Goal: Share content: Share content

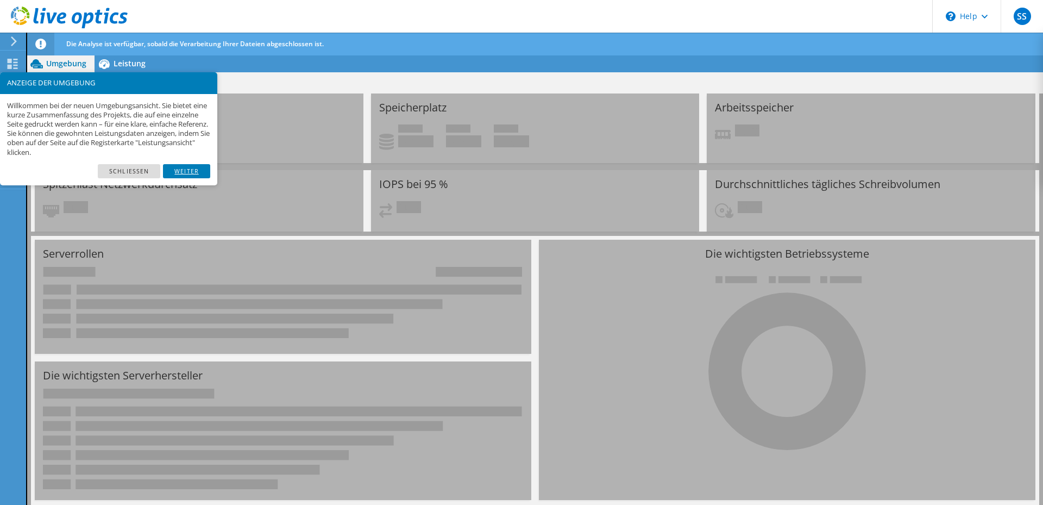
click at [184, 172] on link "Weiter" at bounding box center [186, 171] width 47 height 14
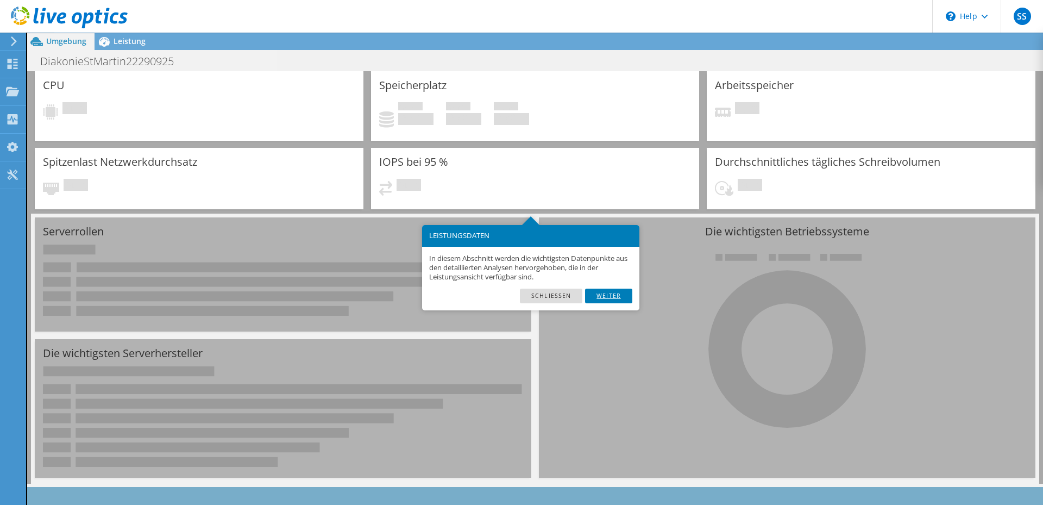
click at [606, 299] on link "Weiter" at bounding box center [608, 295] width 47 height 14
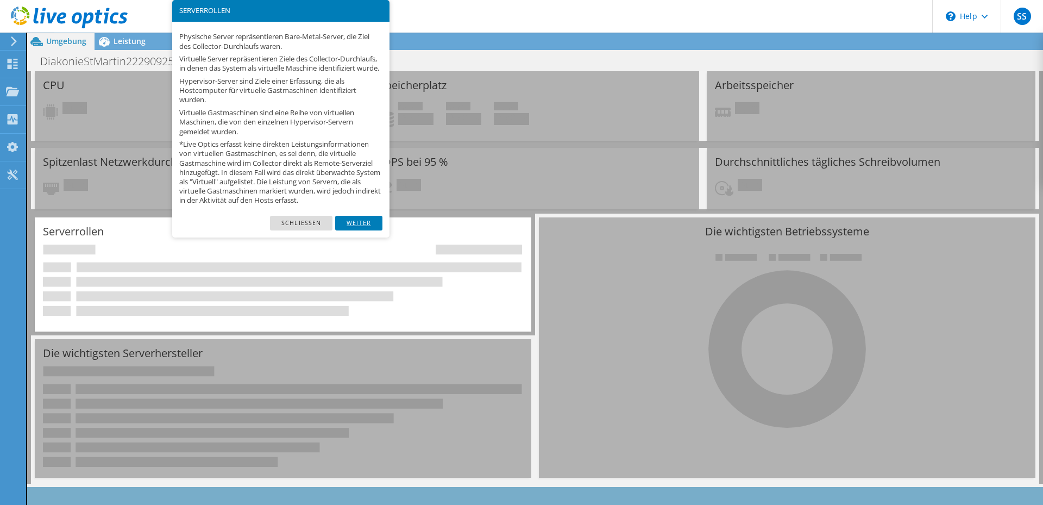
click at [358, 230] on link "Weiter" at bounding box center [358, 223] width 47 height 14
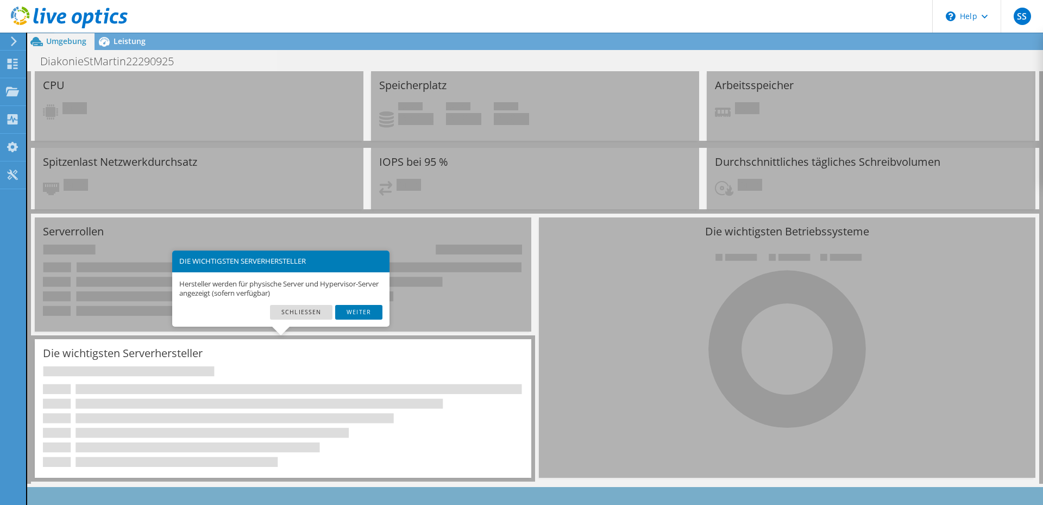
click at [359, 303] on div "Hersteller werden für physische Server und Hypervisor-Server angezeigt (sofern …" at bounding box center [280, 288] width 217 height 33
click at [362, 309] on link "Weiter" at bounding box center [358, 312] width 47 height 14
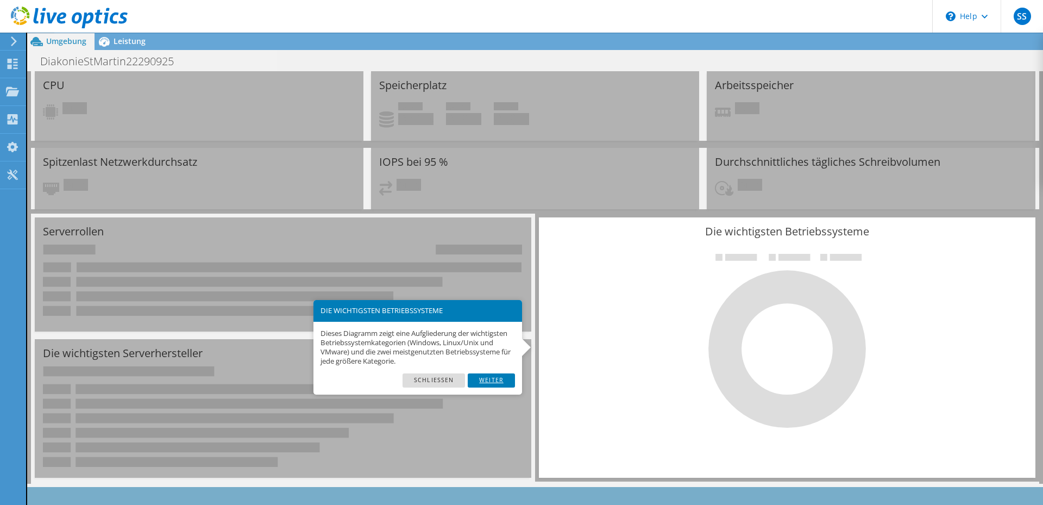
click at [488, 375] on link "Weiter" at bounding box center [491, 380] width 47 height 14
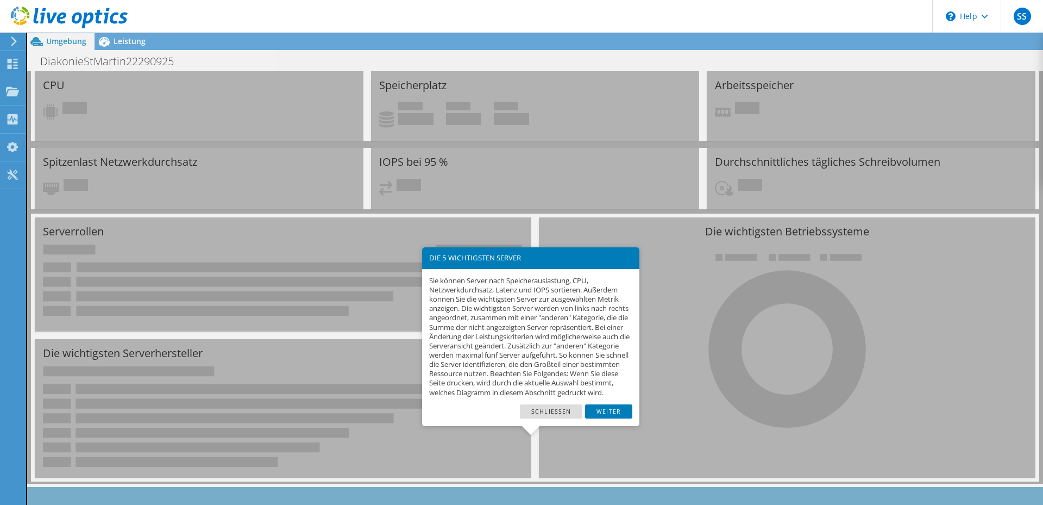
scroll to position [37, 0]
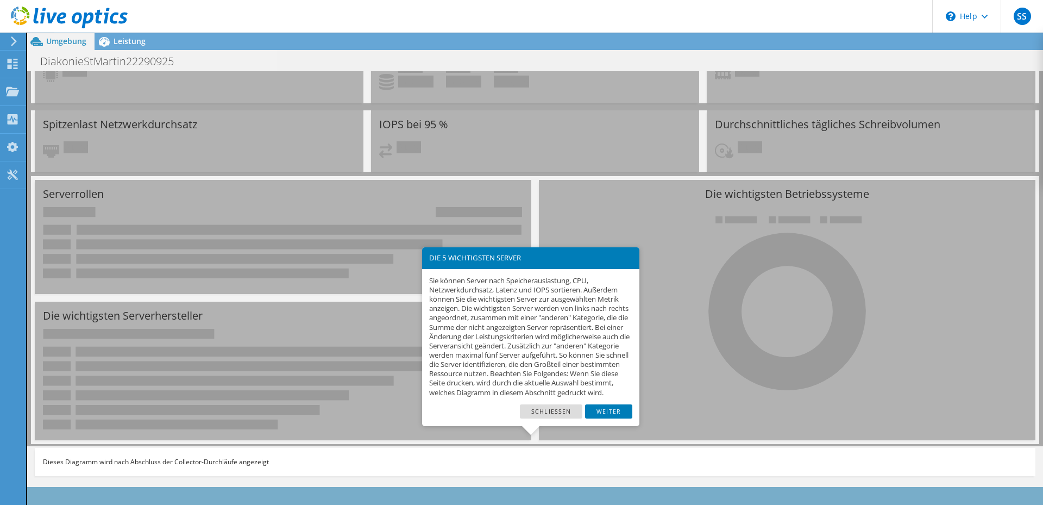
click at [608, 418] on link "Weiter" at bounding box center [608, 411] width 47 height 14
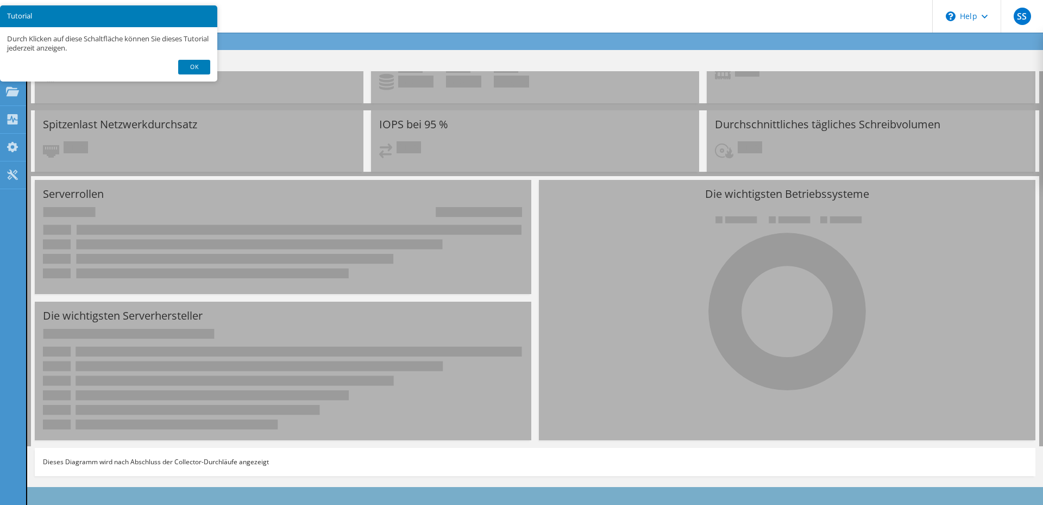
click at [203, 66] on link "Ok" at bounding box center [194, 67] width 32 height 14
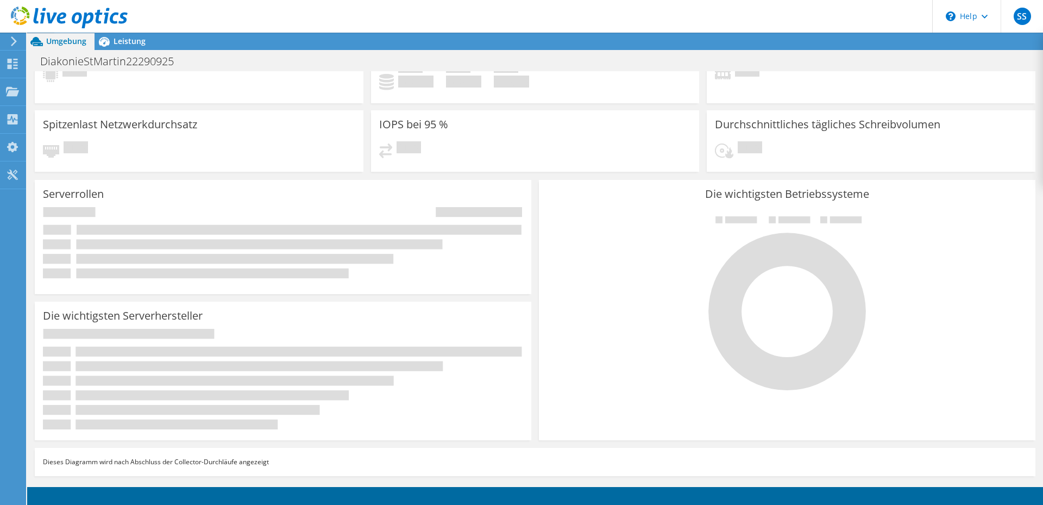
scroll to position [0, 0]
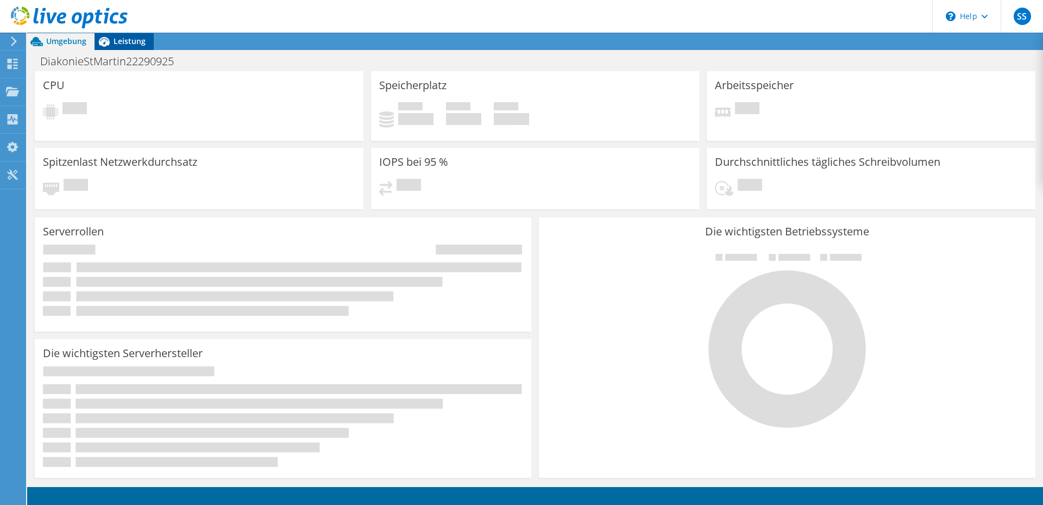
click at [128, 47] on div "Leistung" at bounding box center [124, 41] width 59 height 17
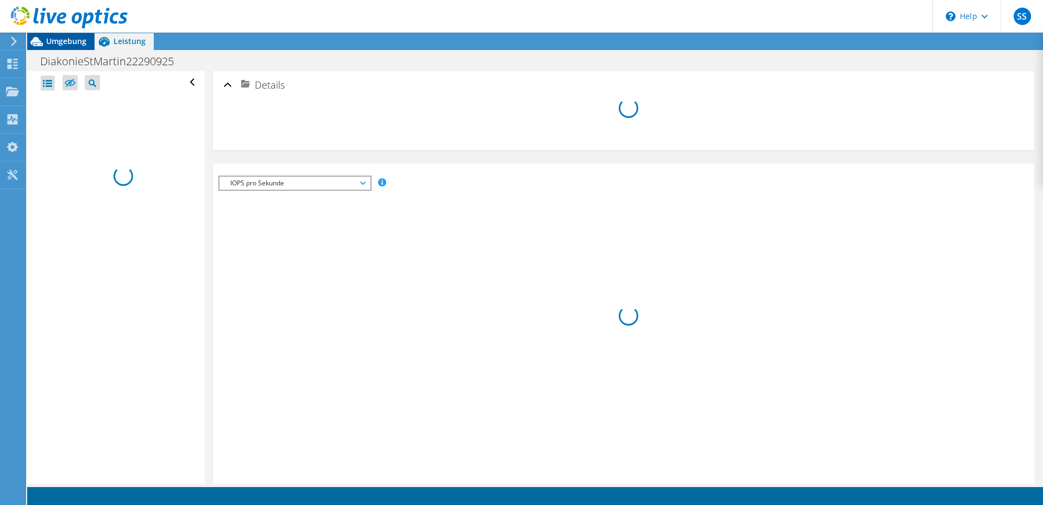
click at [51, 43] on span "Umgebung" at bounding box center [66, 41] width 40 height 10
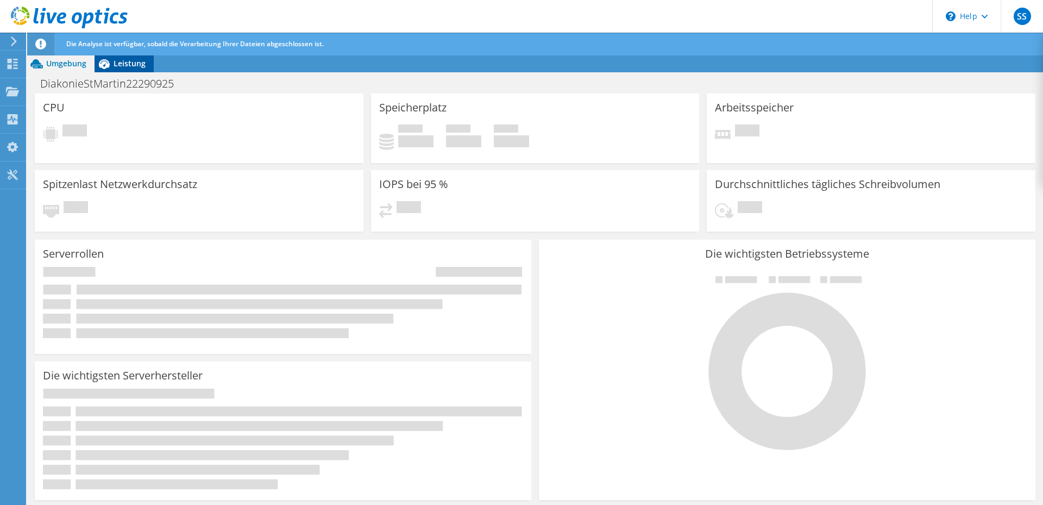
click at [126, 61] on span "Leistung" at bounding box center [130, 63] width 32 height 10
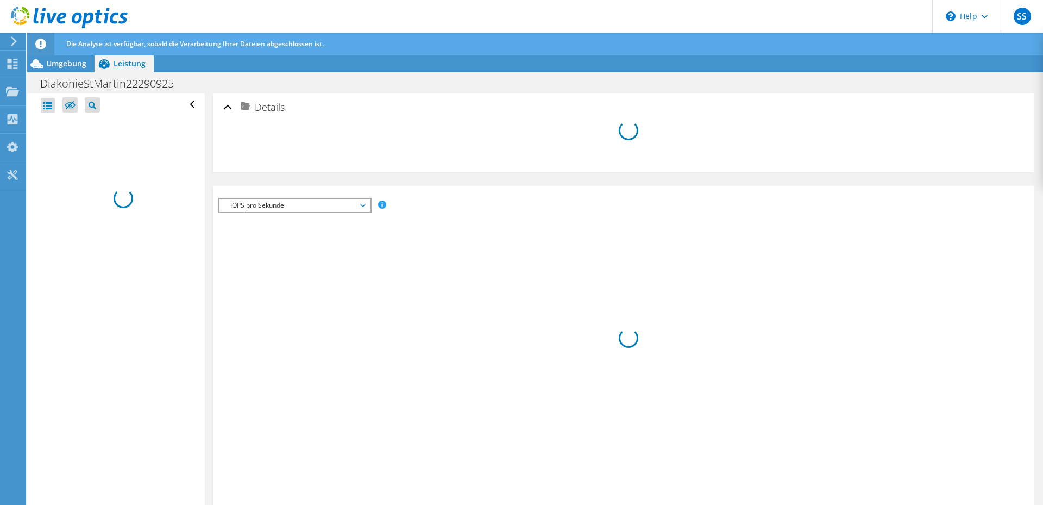
click at [40, 43] on icon at bounding box center [40, 44] width 11 height 11
click at [361, 206] on span "IOPS pro Sekunde" at bounding box center [295, 205] width 140 height 13
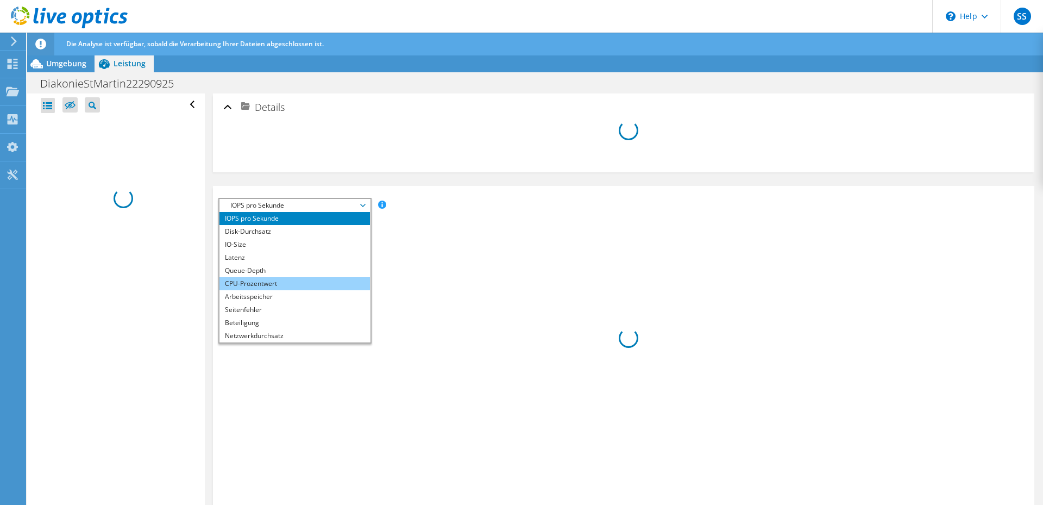
click at [267, 282] on li "CPU-Prozentwert" at bounding box center [294, 283] width 150 height 13
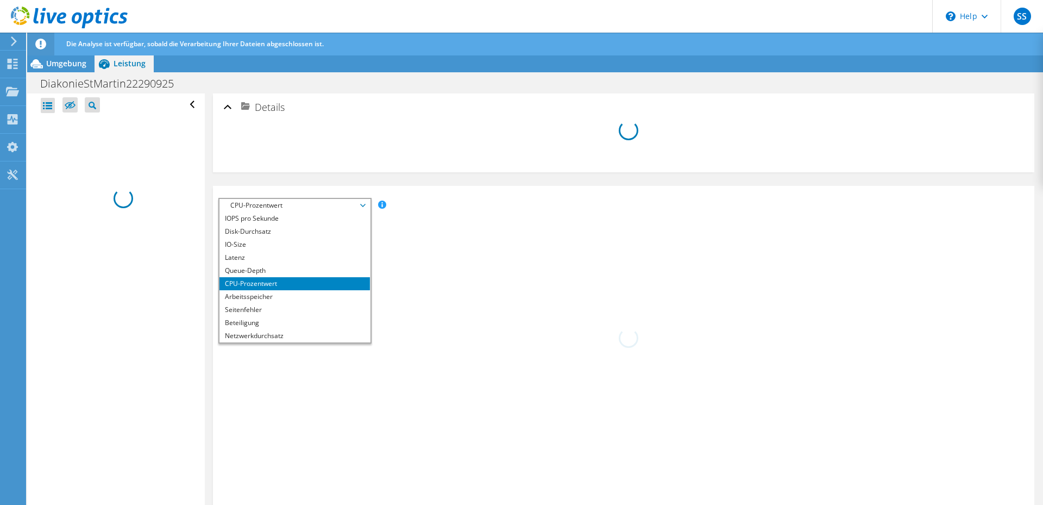
click at [398, 137] on div at bounding box center [624, 147] width 800 height 43
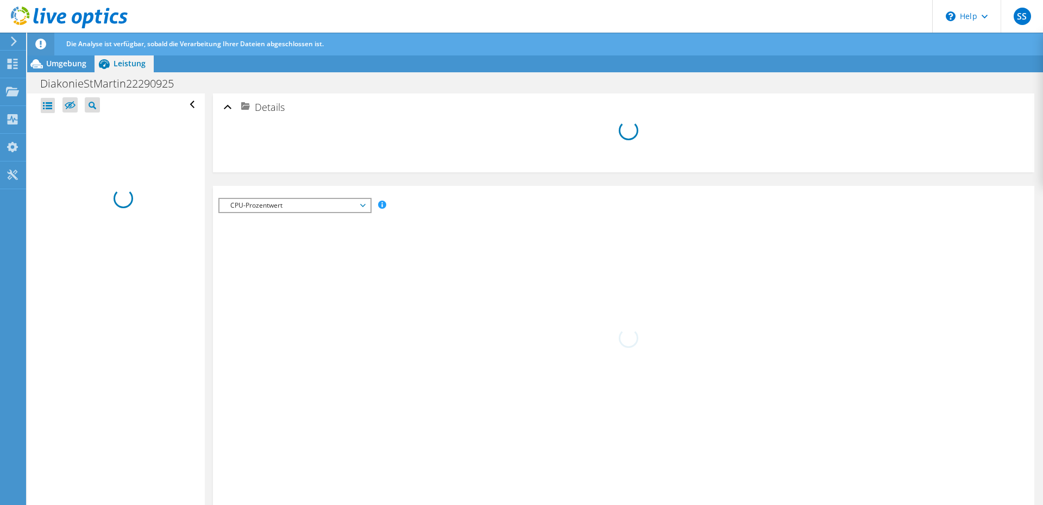
click at [363, 205] on span "CPU-Prozentwert" at bounding box center [295, 205] width 140 height 13
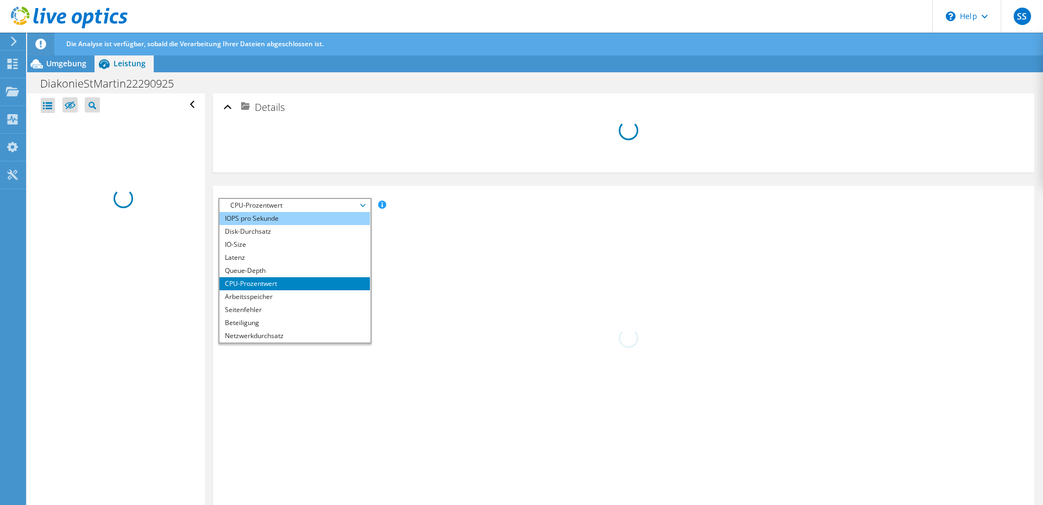
click at [286, 218] on li "IOPS pro Sekunde" at bounding box center [294, 218] width 150 height 13
click at [433, 120] on div at bounding box center [624, 145] width 800 height 50
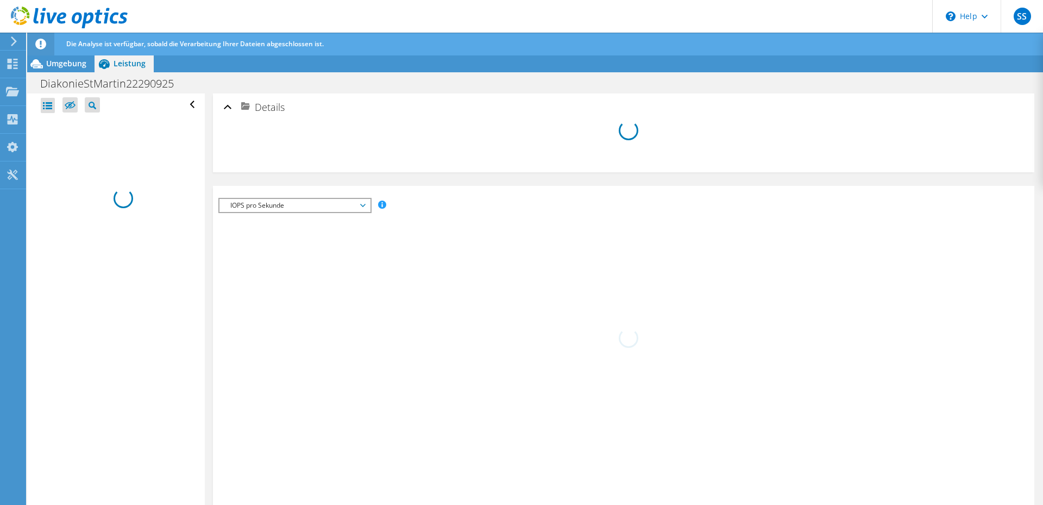
click at [225, 107] on div "Details" at bounding box center [624, 107] width 800 height 23
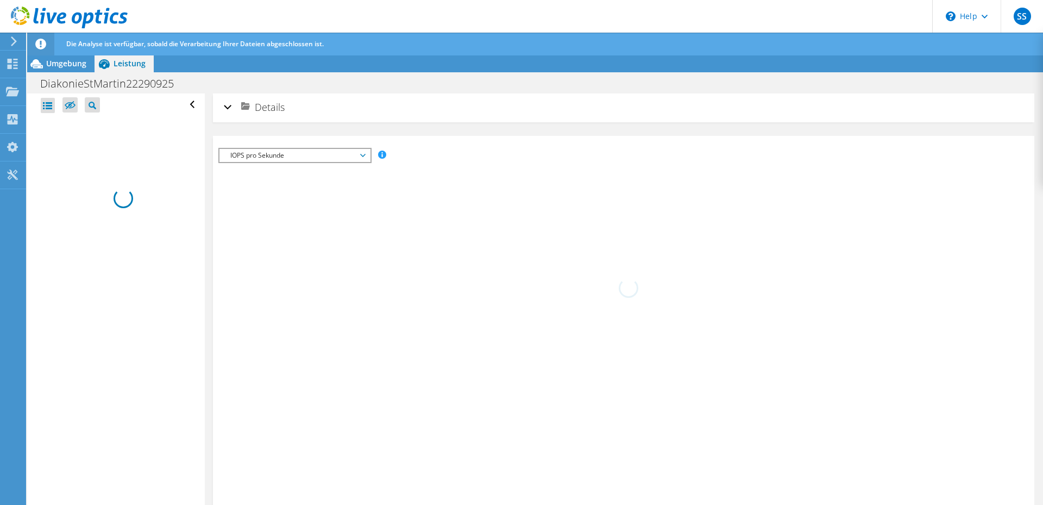
click at [225, 104] on div "Details" at bounding box center [624, 107] width 800 height 23
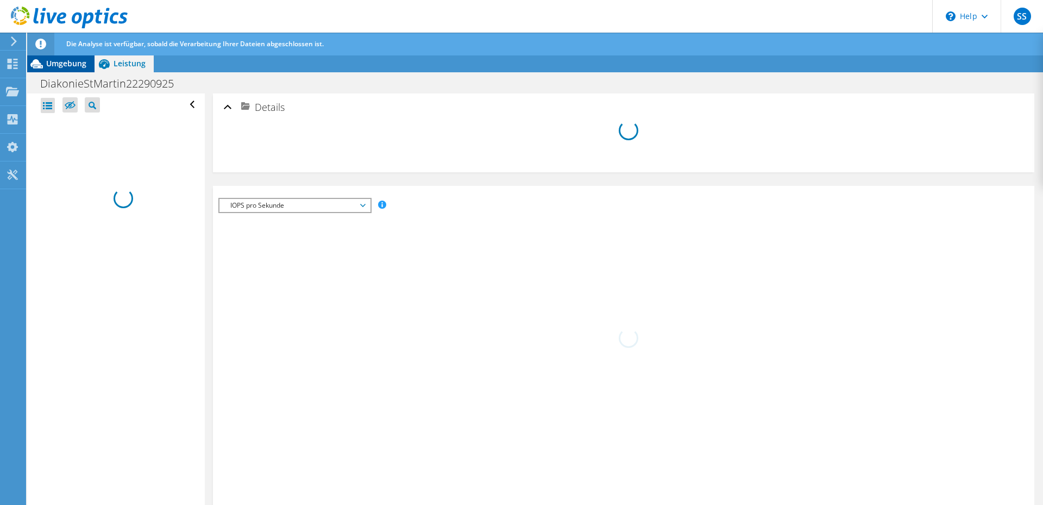
click at [65, 66] on span "Umgebung" at bounding box center [66, 63] width 40 height 10
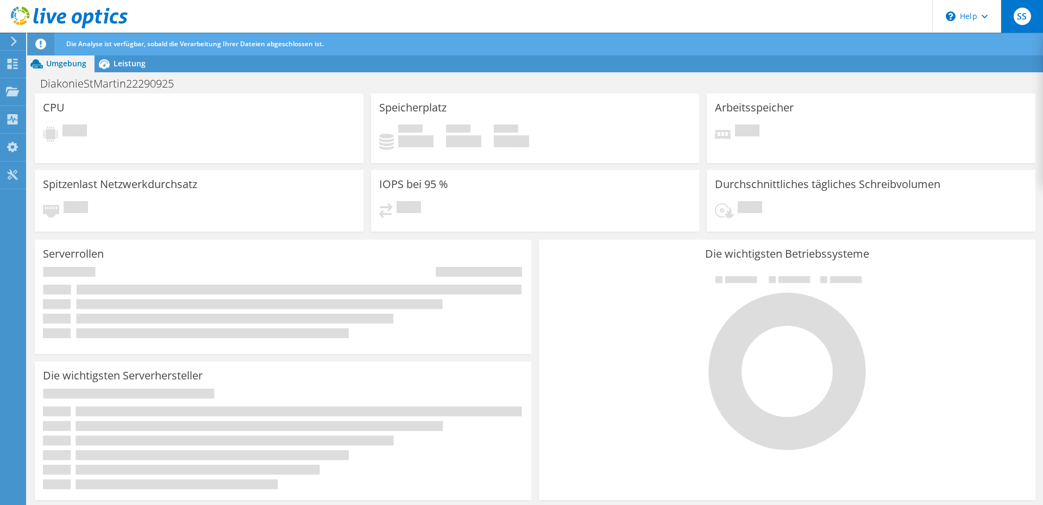
click at [1026, 16] on span "SS" at bounding box center [1022, 16] width 17 height 17
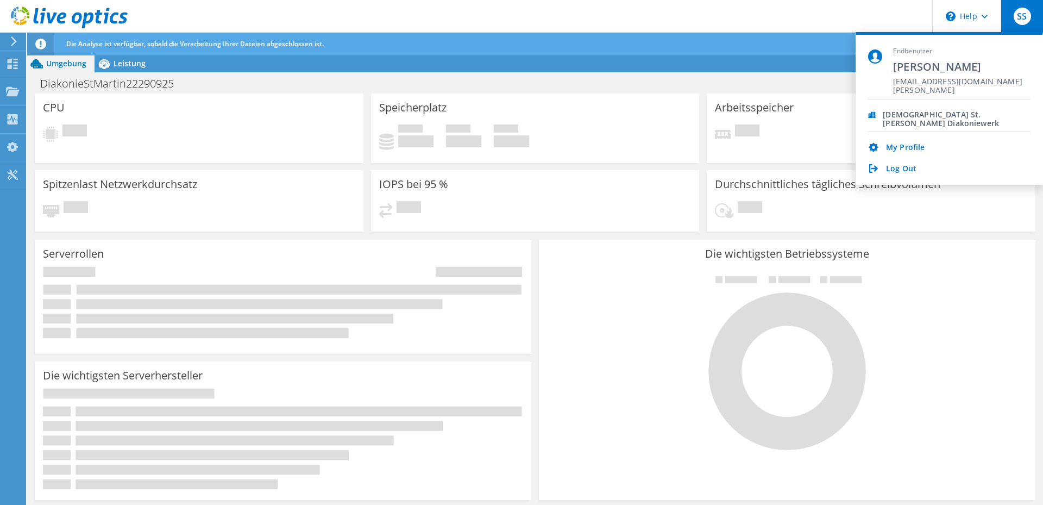
click at [721, 11] on header "SS Endbenutzer Sven Scholz itl@diakonie-st-martin.de Diakonie St. Martin Diakon…" at bounding box center [521, 16] width 1043 height 33
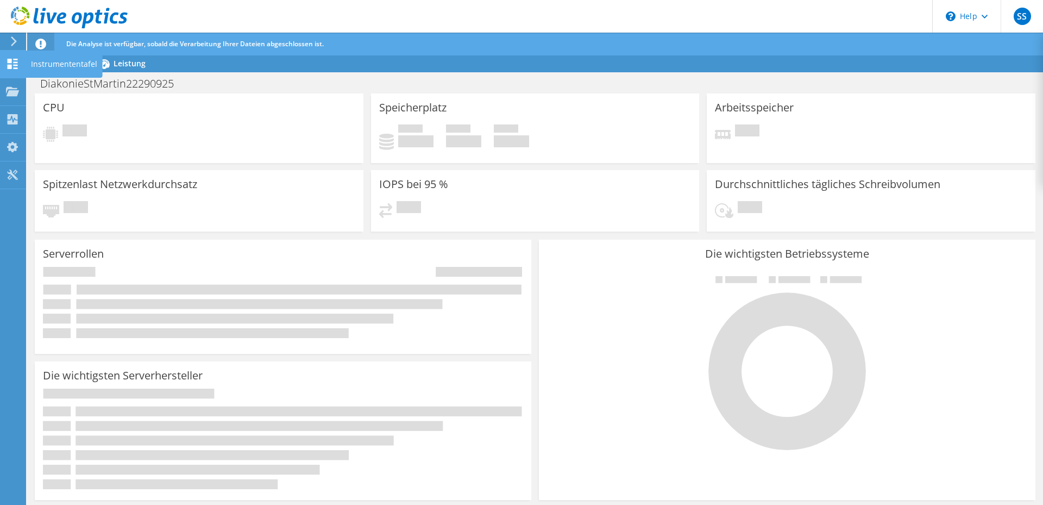
click at [14, 67] on icon at bounding box center [12, 64] width 13 height 10
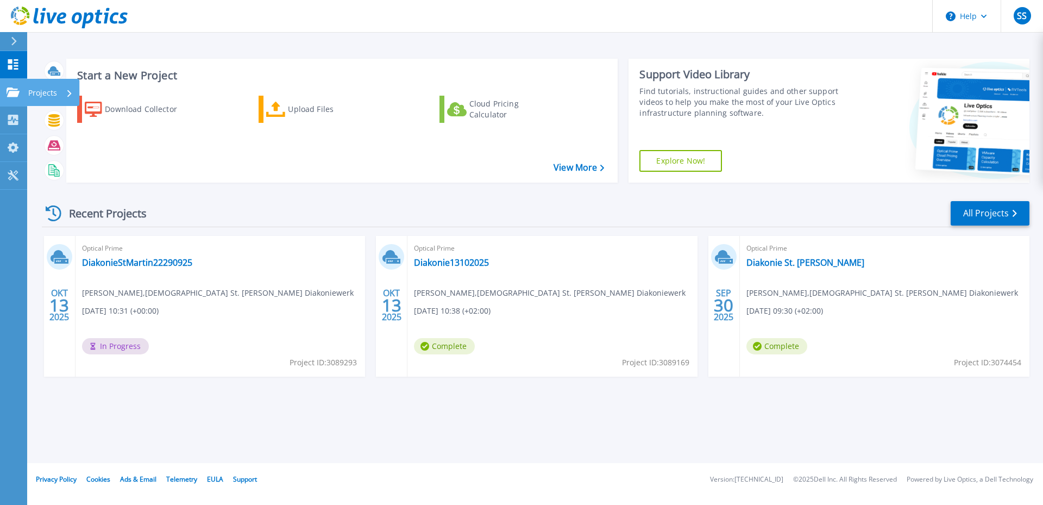
click at [14, 89] on icon at bounding box center [13, 91] width 13 height 9
click at [233, 211] on div "Recent Projects All Projects" at bounding box center [536, 213] width 988 height 27
click at [8, 114] on link "Collectors Collectors" at bounding box center [13, 120] width 27 height 28
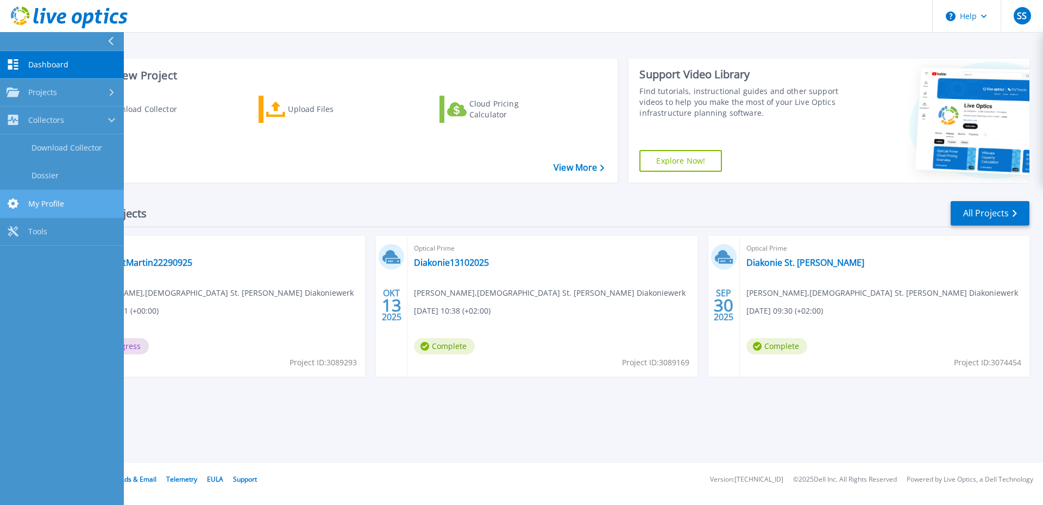
click at [14, 203] on icon at bounding box center [13, 203] width 13 height 10
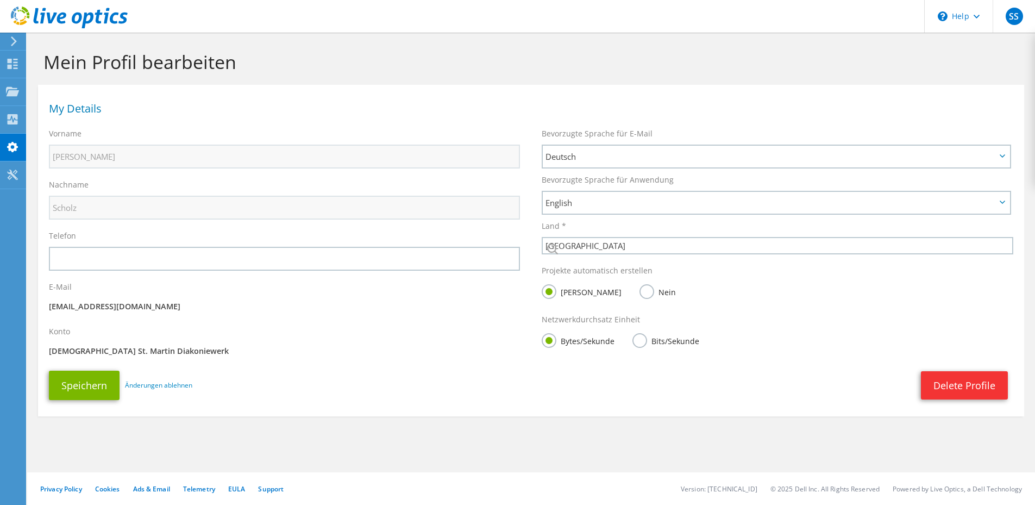
select select "56"
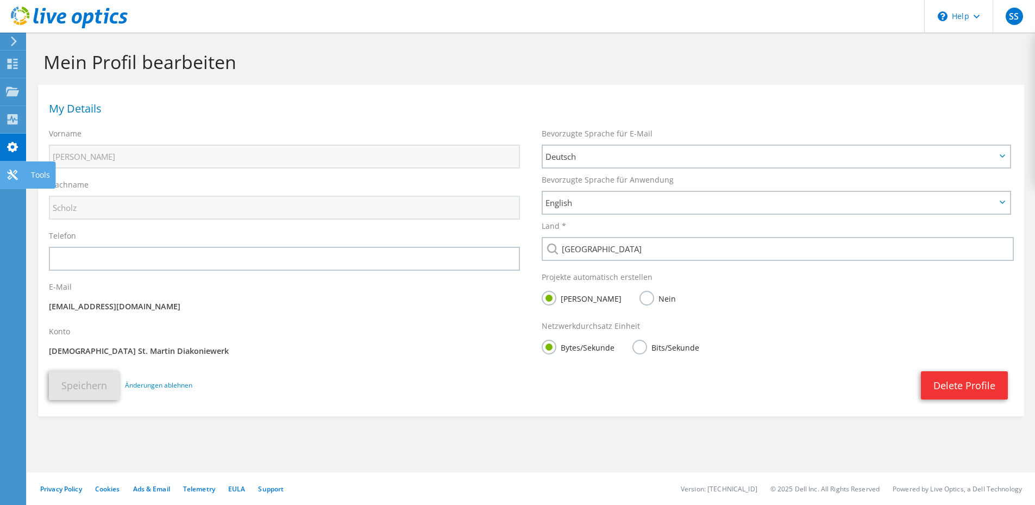
click at [11, 178] on icon at bounding box center [12, 174] width 13 height 10
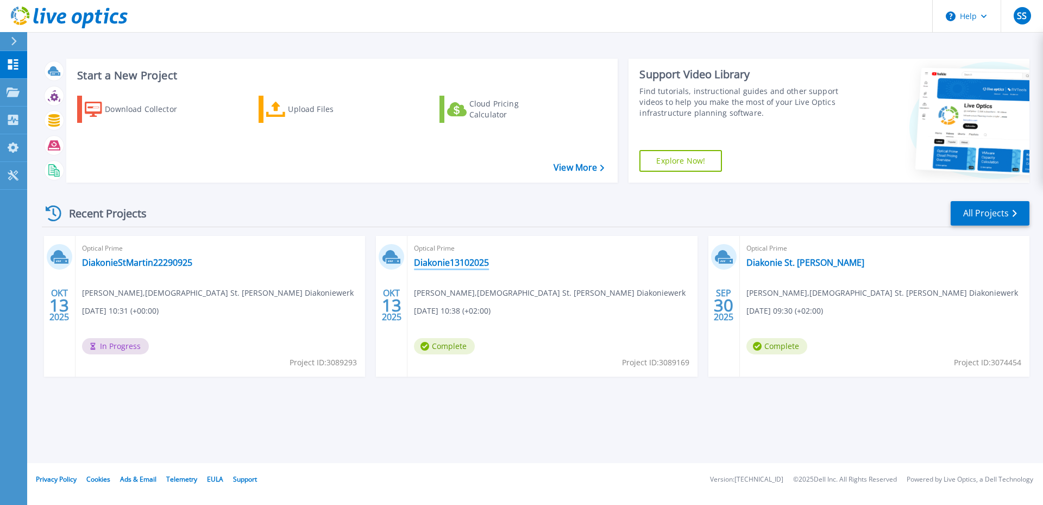
click at [441, 262] on link "Diakonie13102025" at bounding box center [451, 262] width 75 height 11
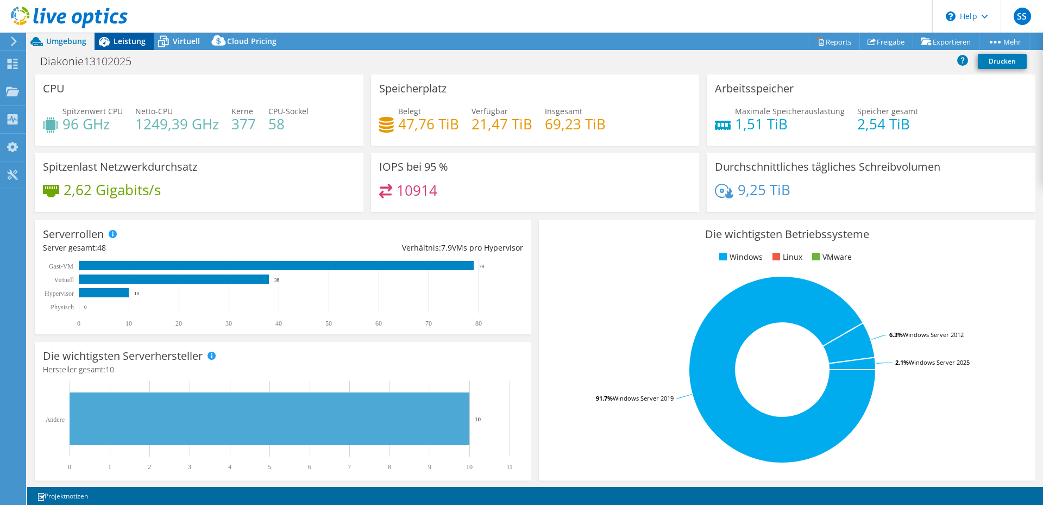
click at [130, 42] on span "Leistung" at bounding box center [130, 41] width 32 height 10
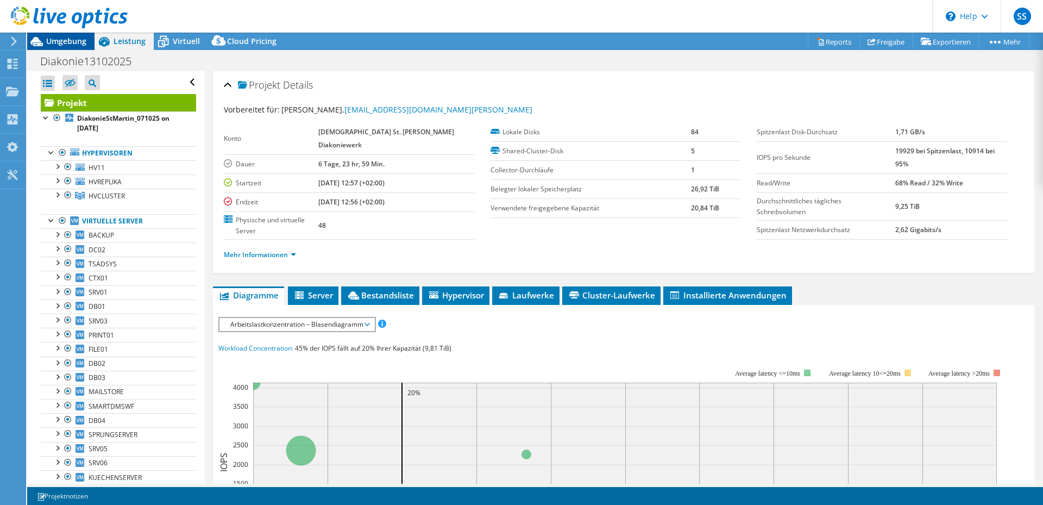
click at [73, 41] on span "Umgebung" at bounding box center [66, 41] width 40 height 10
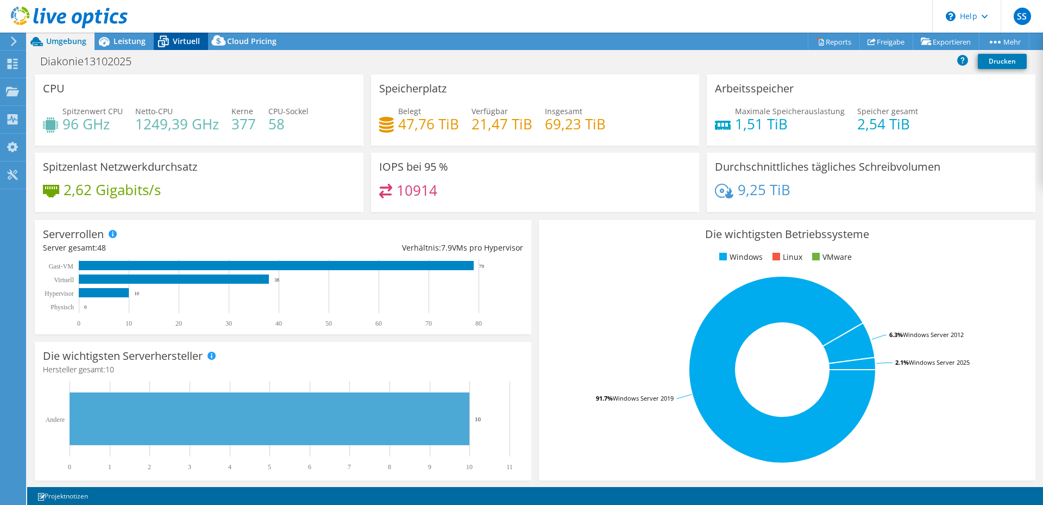
click at [188, 44] on span "Virtuell" at bounding box center [186, 41] width 27 height 10
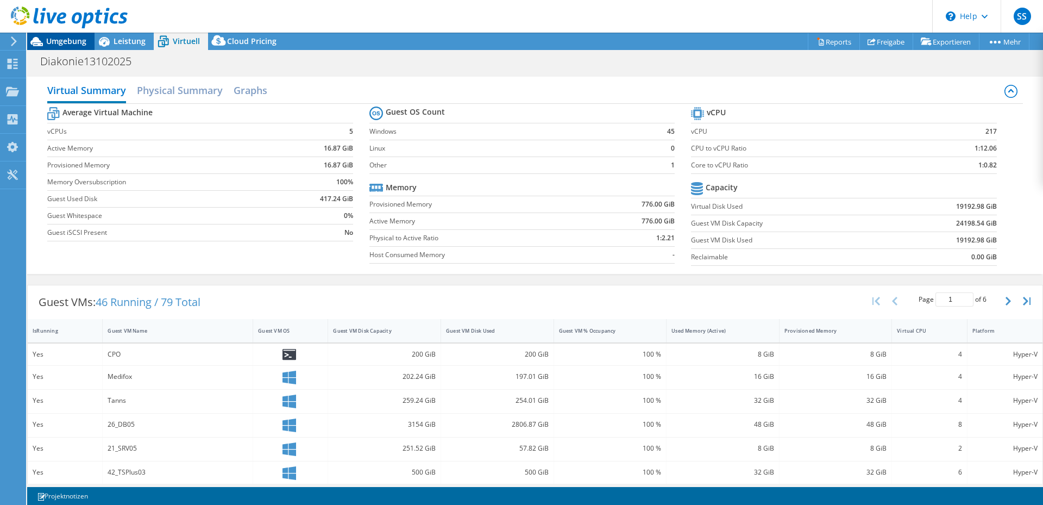
click at [67, 38] on span "Umgebung" at bounding box center [66, 41] width 40 height 10
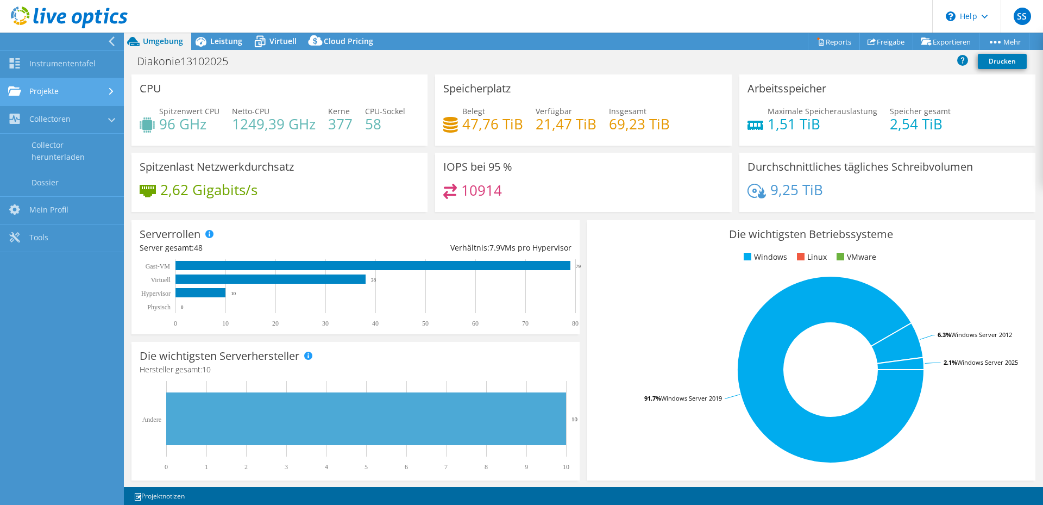
click at [14, 93] on use at bounding box center [14, 90] width 13 height 9
click at [66, 87] on link "Projekte" at bounding box center [62, 92] width 124 height 28
click at [60, 93] on link "Projekte" at bounding box center [62, 92] width 124 height 28
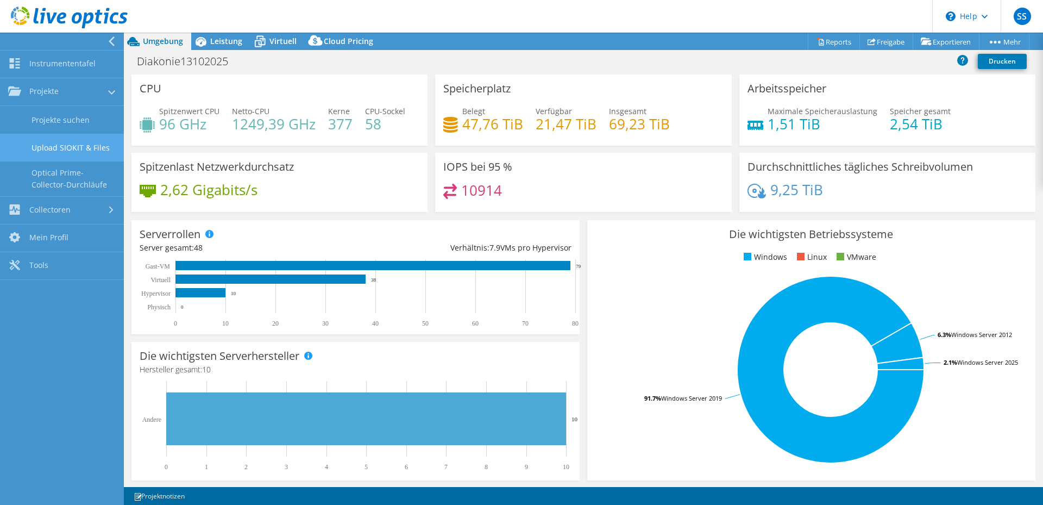
click at [73, 153] on link "Upload SIOKIT & Files" at bounding box center [62, 148] width 124 height 28
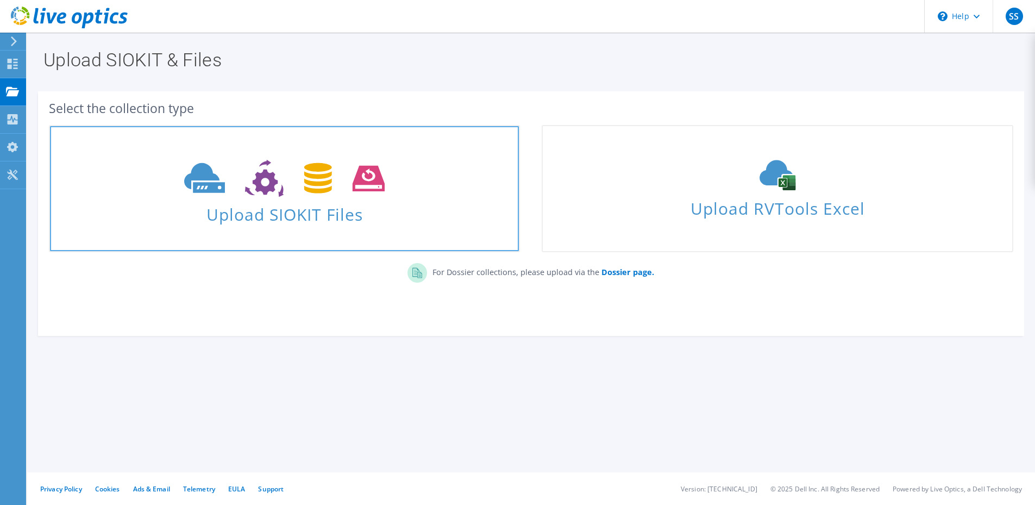
click at [285, 180] on icon at bounding box center [284, 178] width 200 height 37
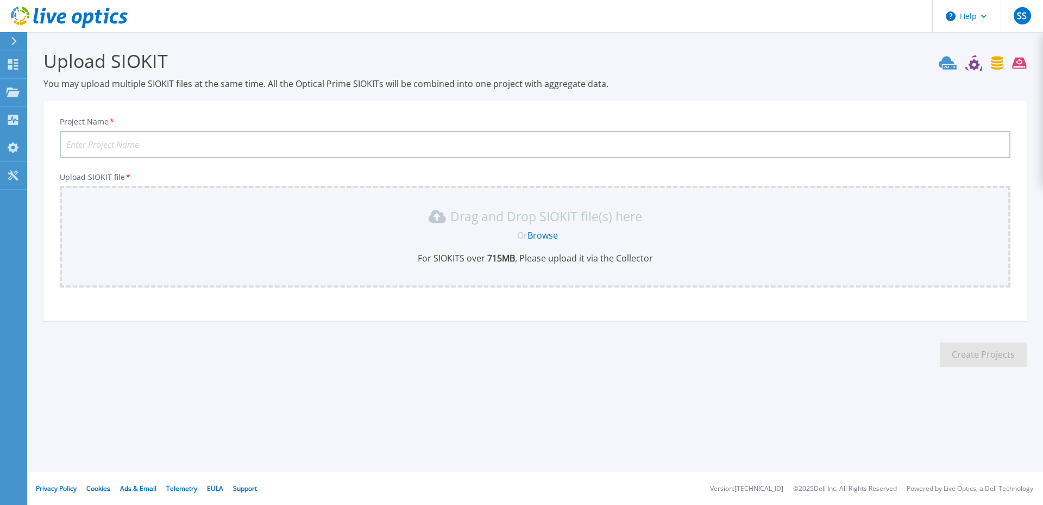
click at [482, 416] on div "Upload SIOKIT You may upload multiple SIOKIT files at the same time. All the Op…" at bounding box center [521, 216] width 1043 height 433
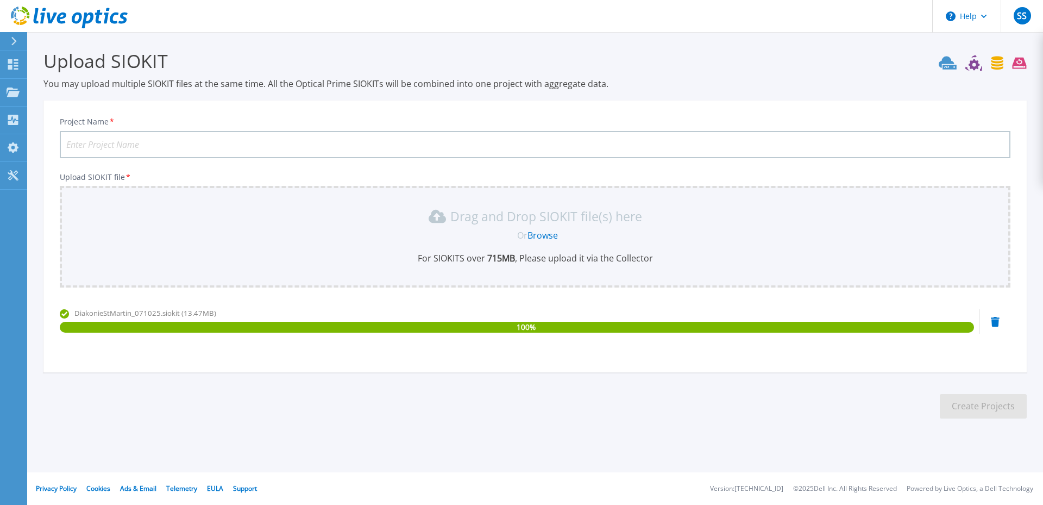
click at [121, 137] on input "Project Name *" at bounding box center [535, 144] width 951 height 27
paste input "DiakonieStMartin071025"
type input "DiakonieStMartin071025"
click at [972, 401] on button "Create Projects" at bounding box center [983, 406] width 87 height 24
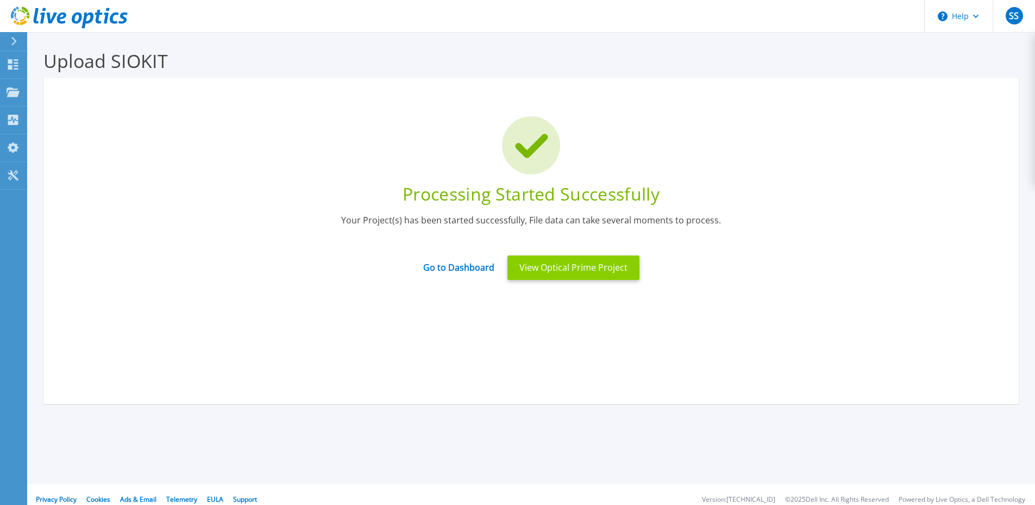
click at [559, 271] on button "View Optical Prime Project" at bounding box center [573, 267] width 132 height 24
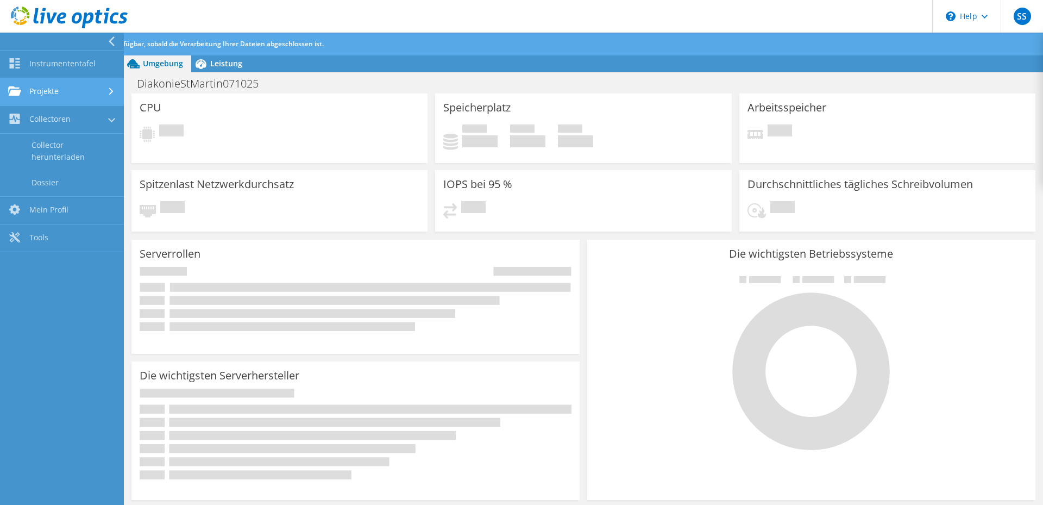
click at [33, 94] on link "Projekte" at bounding box center [62, 92] width 124 height 28
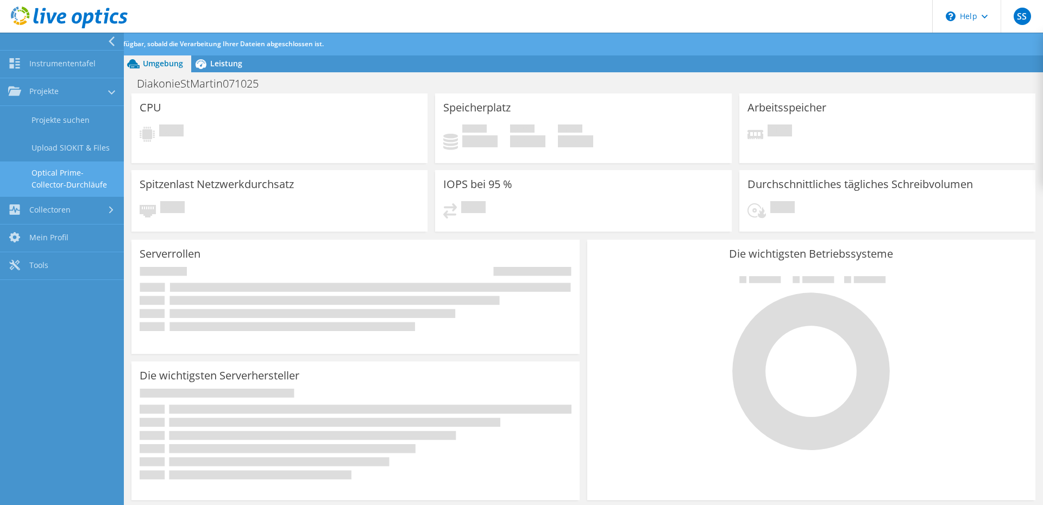
click at [59, 179] on link "Optical Prime-Collector-Durchläufe" at bounding box center [62, 178] width 124 height 35
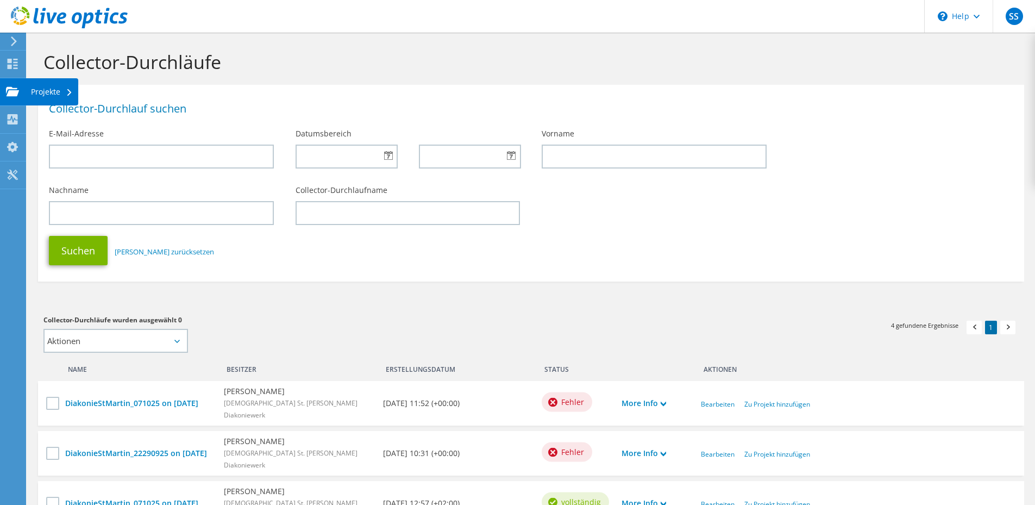
click at [37, 89] on div "Projekte" at bounding box center [52, 91] width 53 height 27
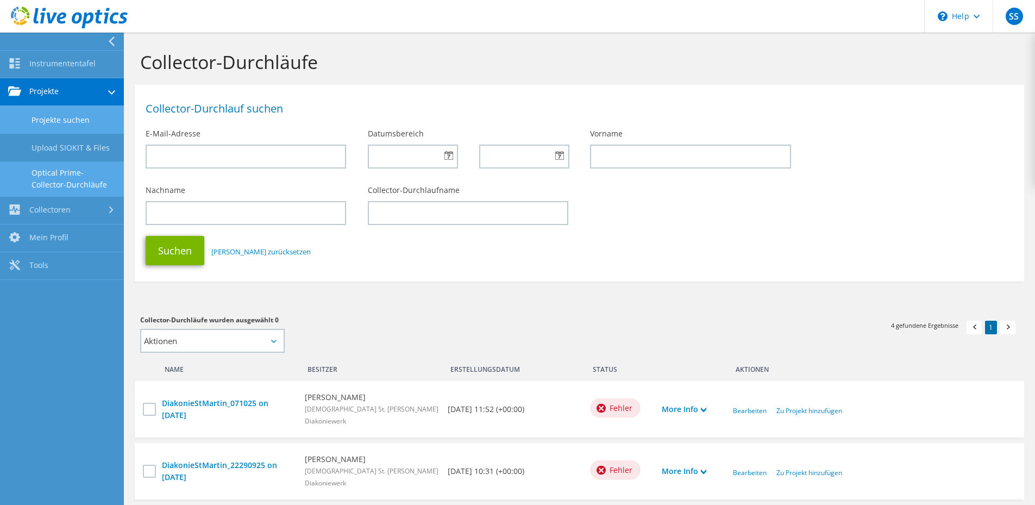
click at [74, 115] on link "Projekte suchen" at bounding box center [62, 120] width 124 height 28
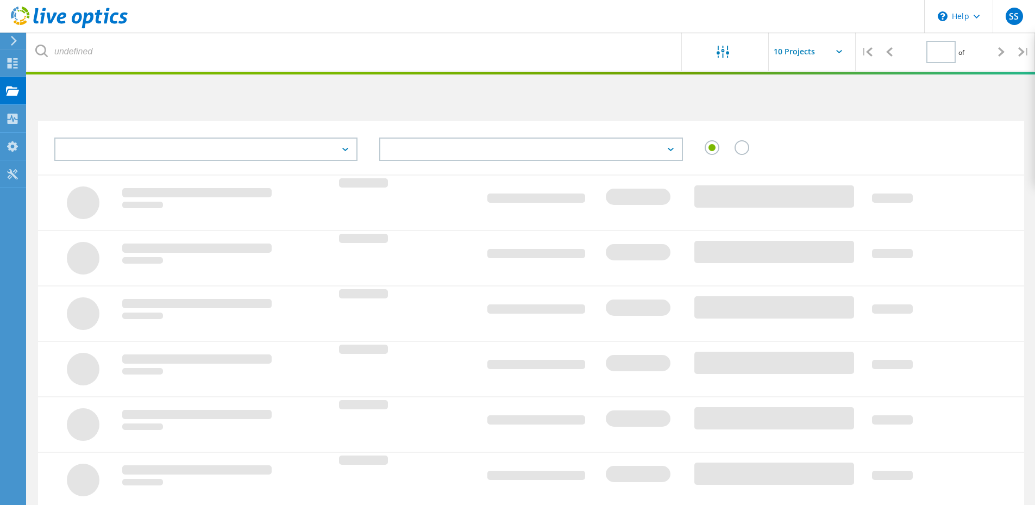
type input "1"
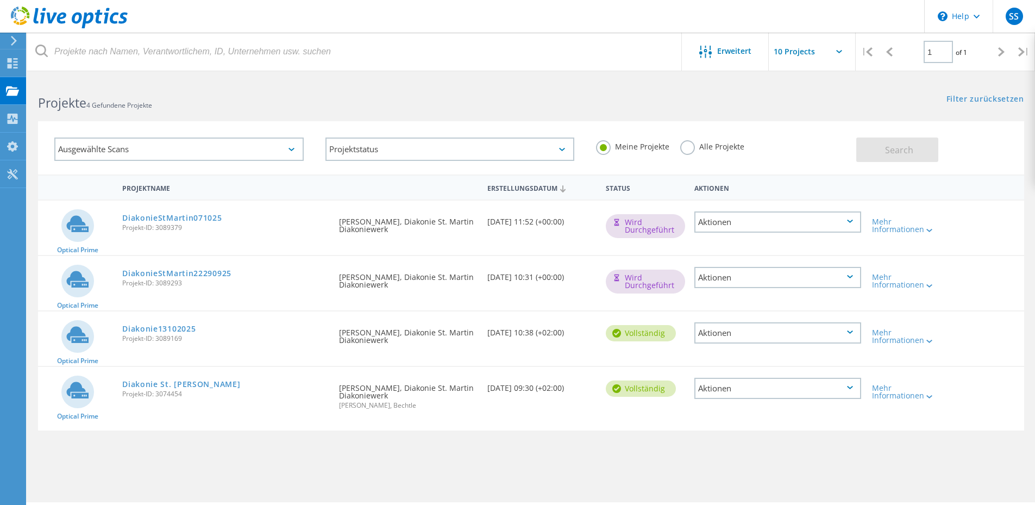
click at [847, 385] on div "Aktionen" at bounding box center [777, 388] width 167 height 21
click at [555, 444] on div "Projektname Erstellungsdatum Status Aktionen Optical Prime DiakonieStMartin0710…" at bounding box center [531, 315] width 986 height 282
click at [892, 282] on div "Mehr Informationen" at bounding box center [906, 280] width 68 height 15
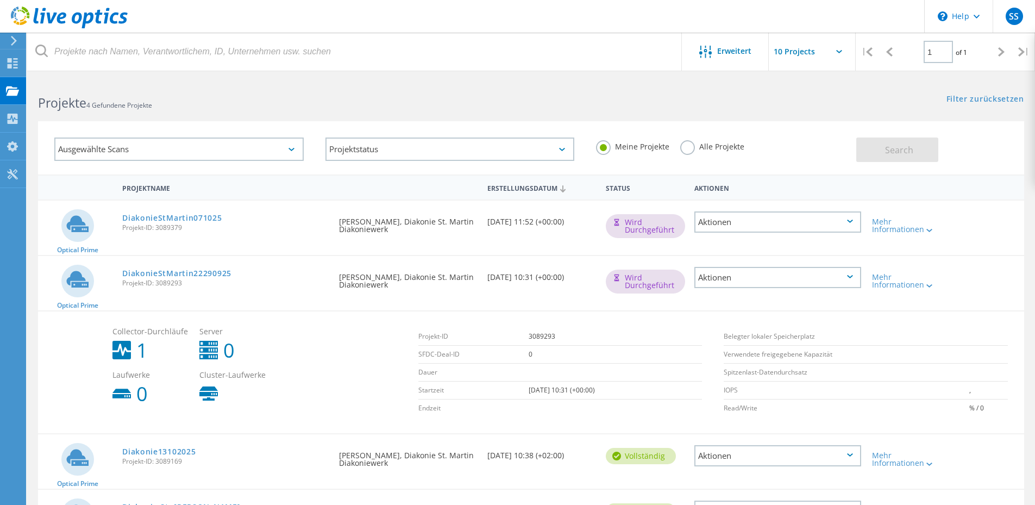
drag, startPoint x: 587, startPoint y: 276, endPoint x: 485, endPoint y: 276, distance: 102.1
click at [485, 276] on div "Erstellungsdatum 10/13/2025, 10:31 (+00:00)" at bounding box center [541, 274] width 118 height 36
click at [434, 298] on div "Angefordert durch Sven Scholz, Diakonie St. Martin Diakoniewerk" at bounding box center [408, 277] width 148 height 43
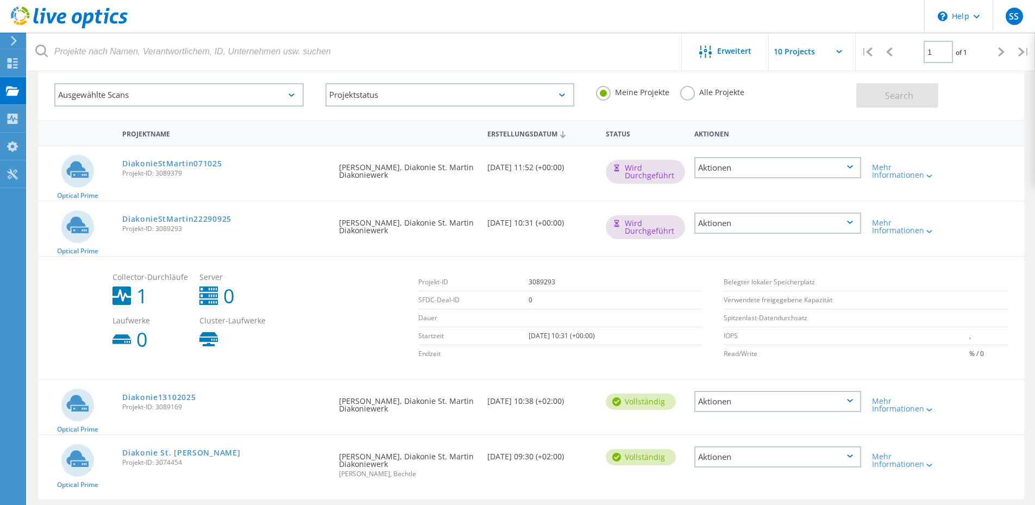
scroll to position [92, 0]
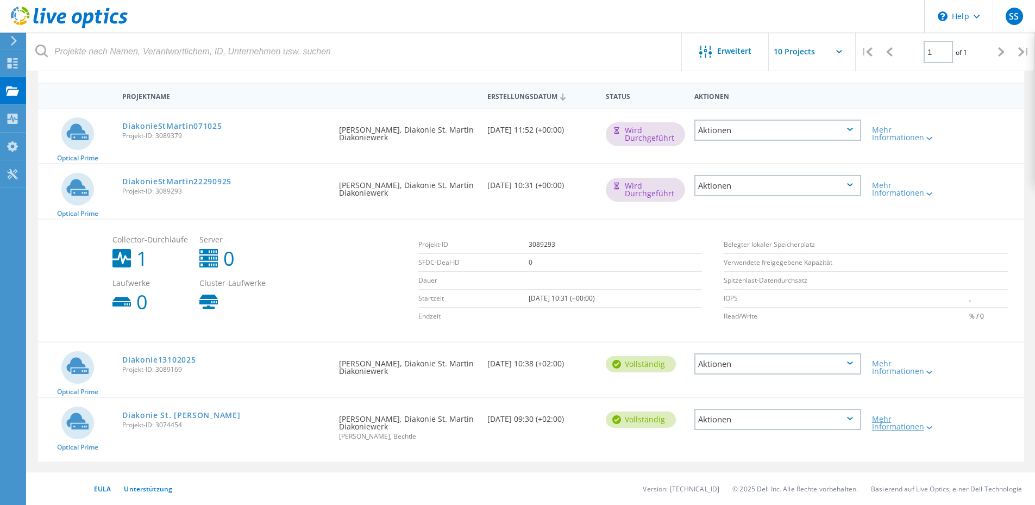
click at [931, 427] on icon at bounding box center [929, 427] width 6 height 3
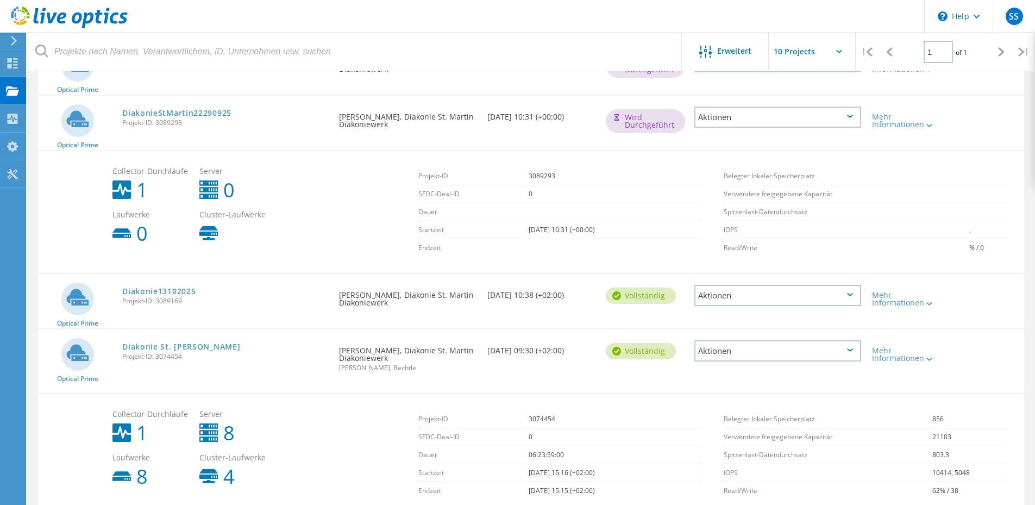
scroll to position [215, 0]
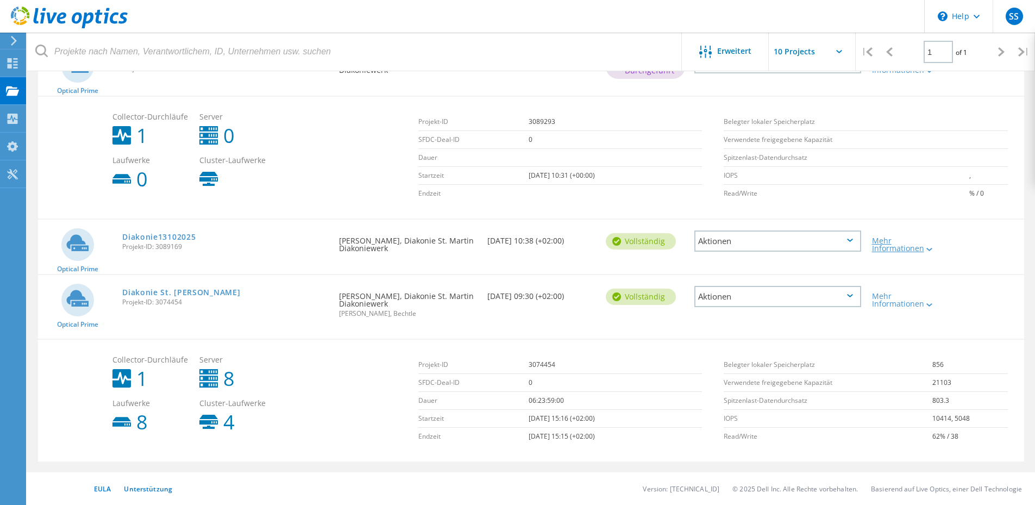
click at [930, 249] on icon at bounding box center [929, 249] width 6 height 3
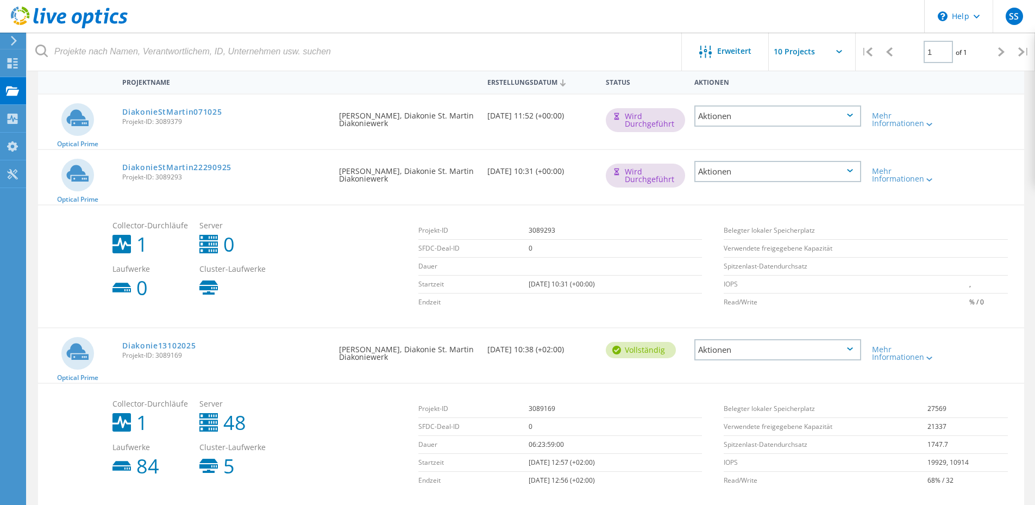
scroll to position [52, 0]
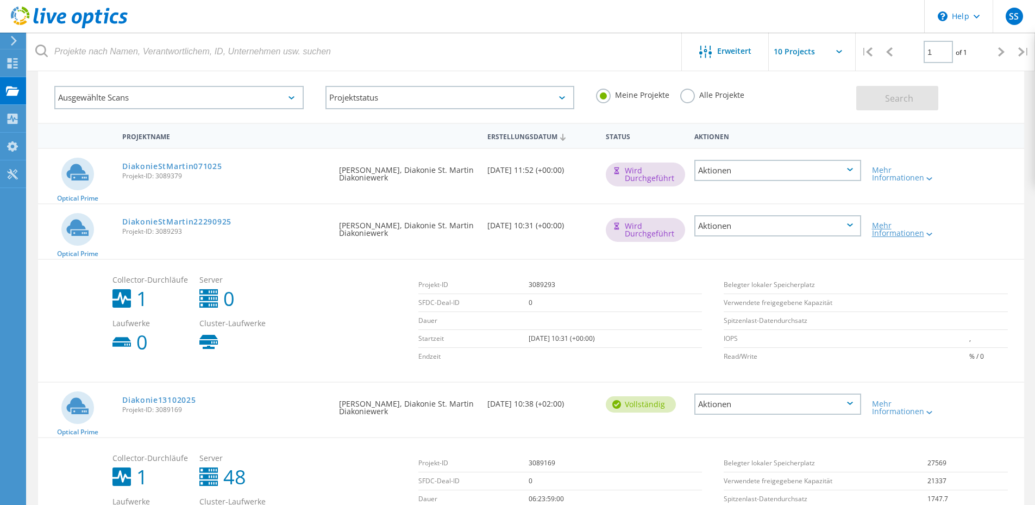
click at [932, 232] on icon at bounding box center [929, 233] width 6 height 3
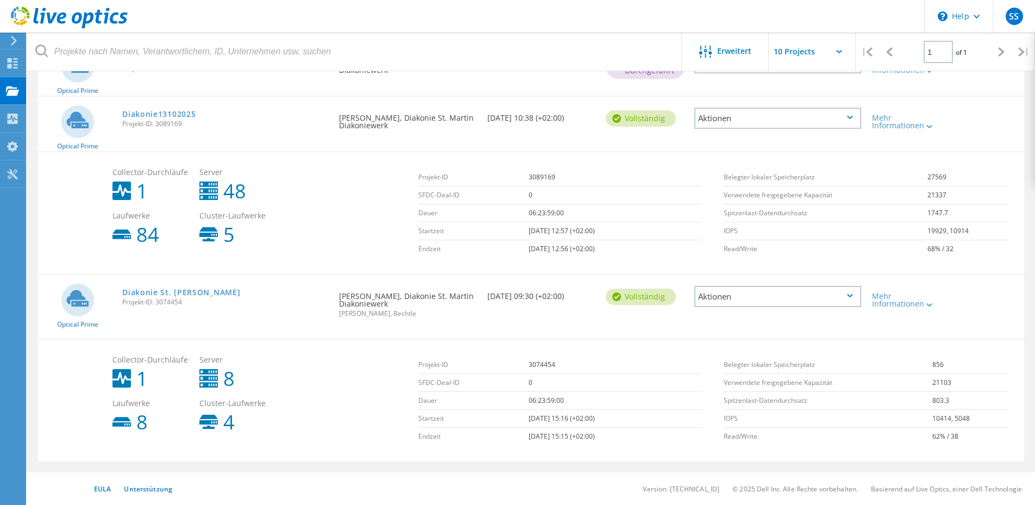
scroll to position [160, 0]
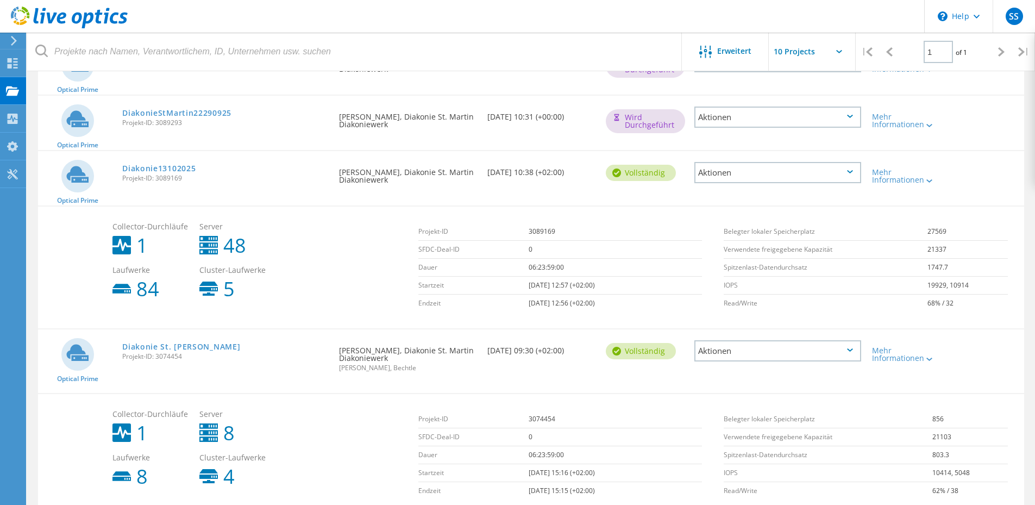
click at [70, 178] on icon at bounding box center [77, 174] width 22 height 16
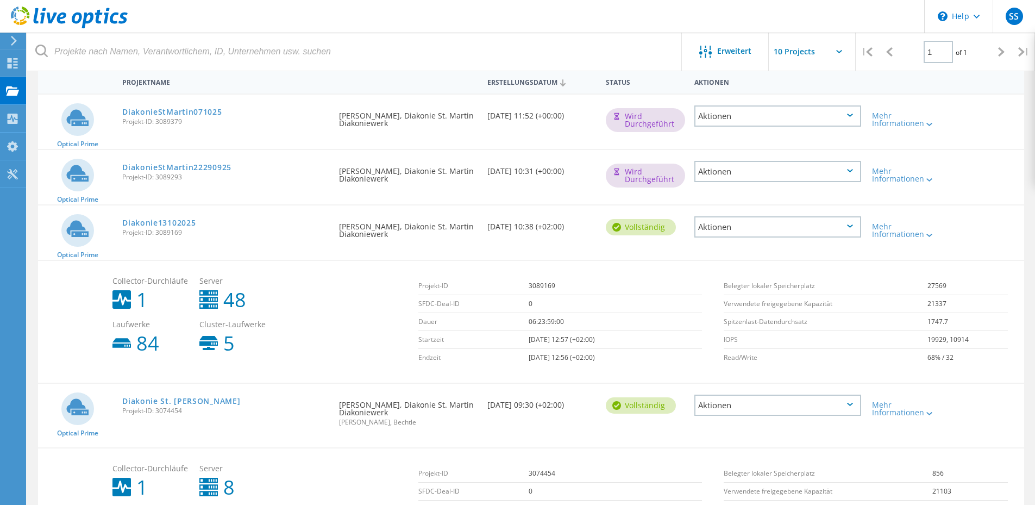
scroll to position [215, 0]
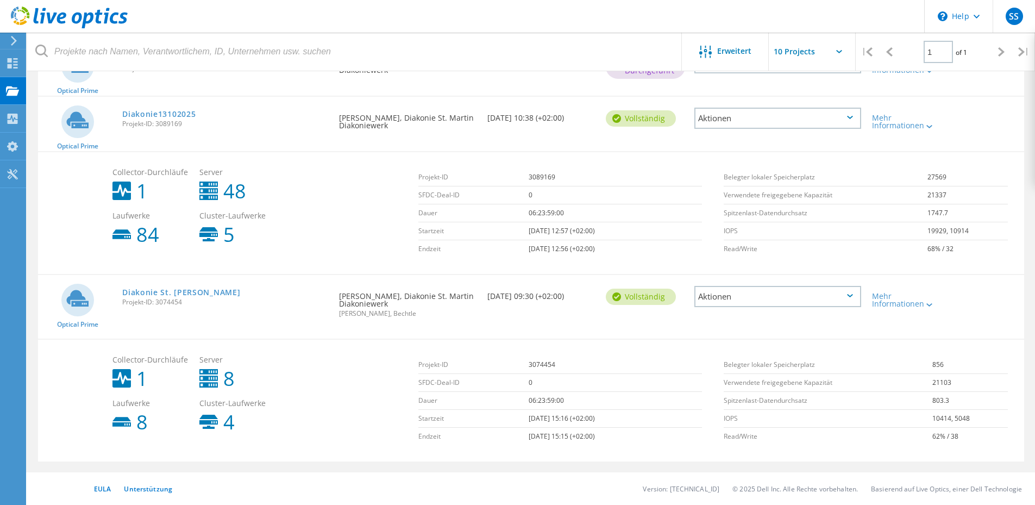
click at [331, 421] on div "Collector-Durchläufe 1 Server 8 Laufwerke 8 Cluster-Laufwerke 4" at bounding box center [260, 393] width 306 height 87
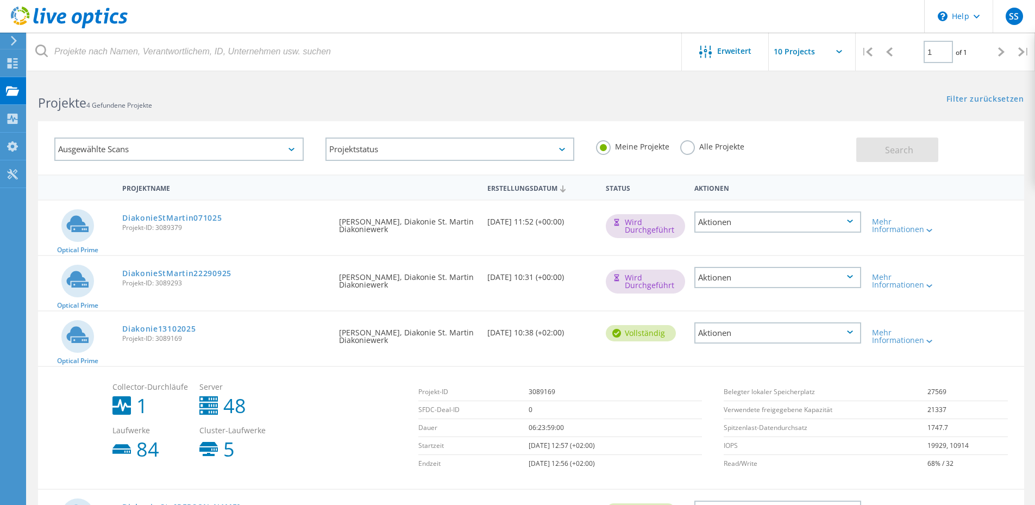
click at [353, 409] on div "Collector-Durchläufe 1 Server 48 Laufwerke 84 Cluster-Laufwerke 5" at bounding box center [260, 421] width 306 height 87
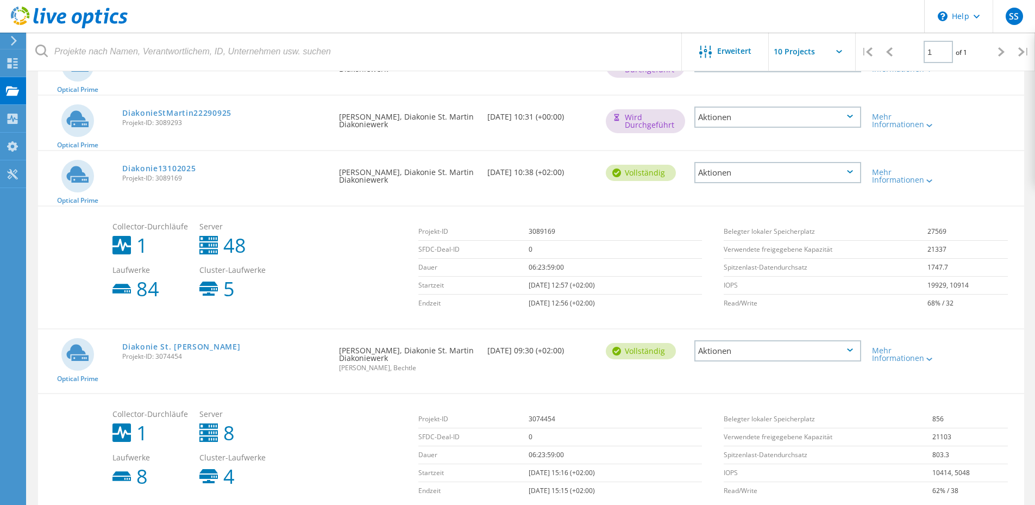
scroll to position [106, 0]
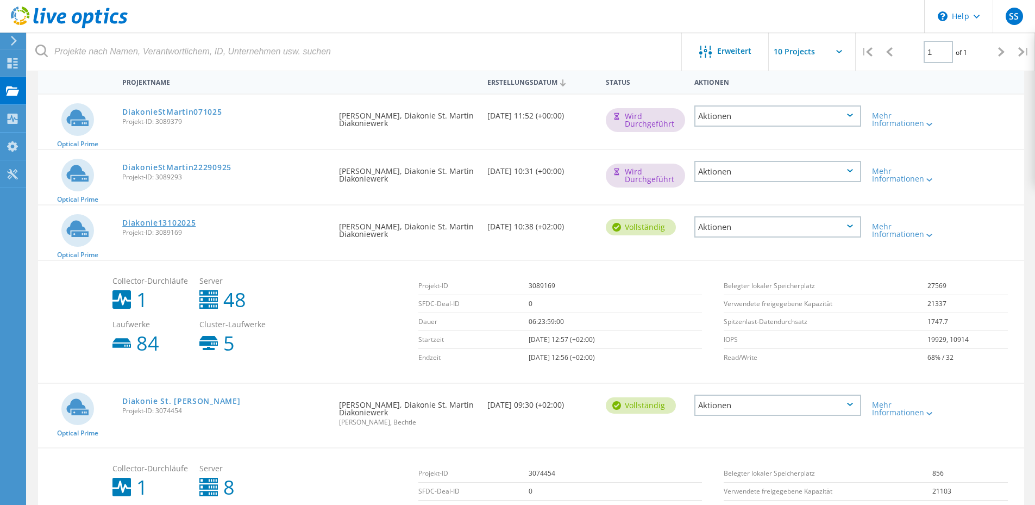
click at [167, 221] on link "Diakonie13102025" at bounding box center [158, 223] width 73 height 8
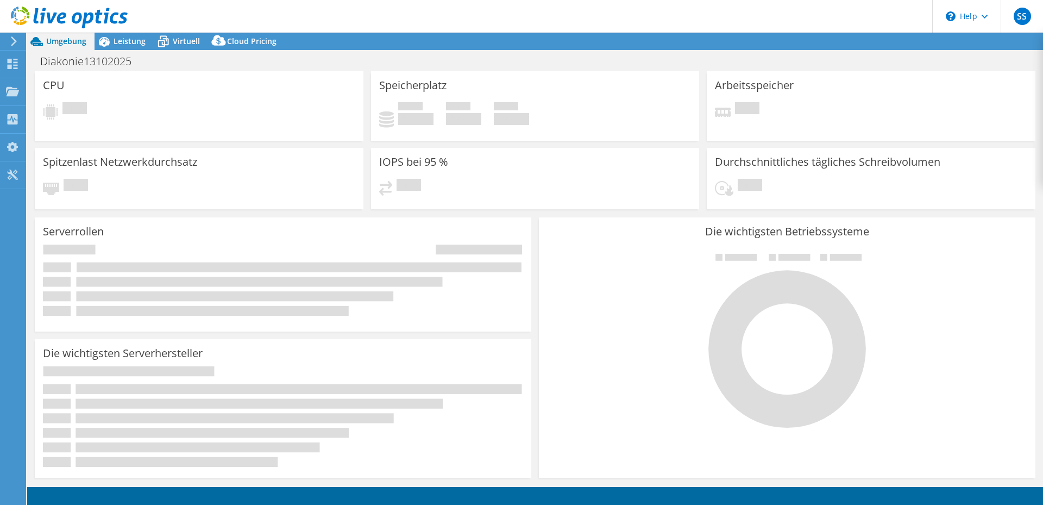
select select "USD"
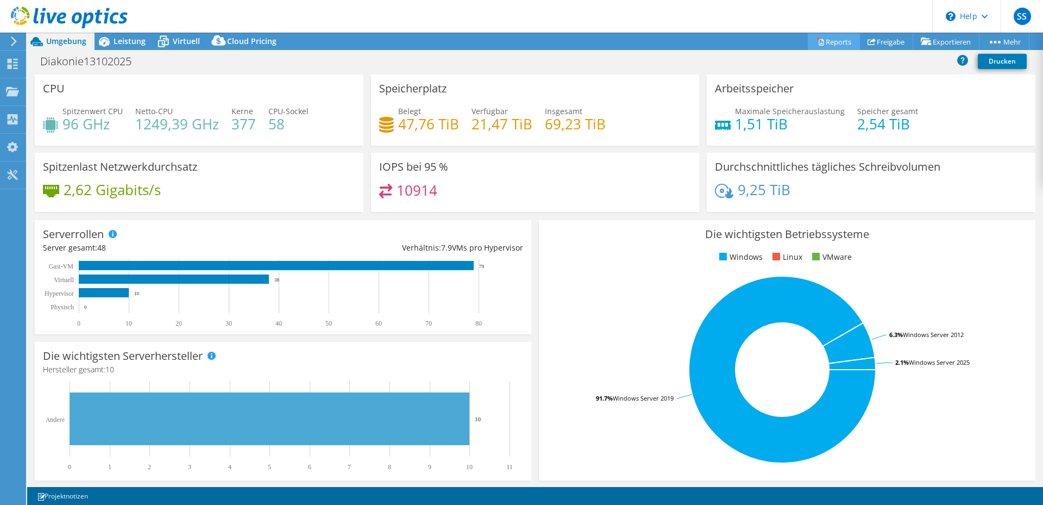
click at [831, 39] on link "Reports" at bounding box center [834, 41] width 52 height 17
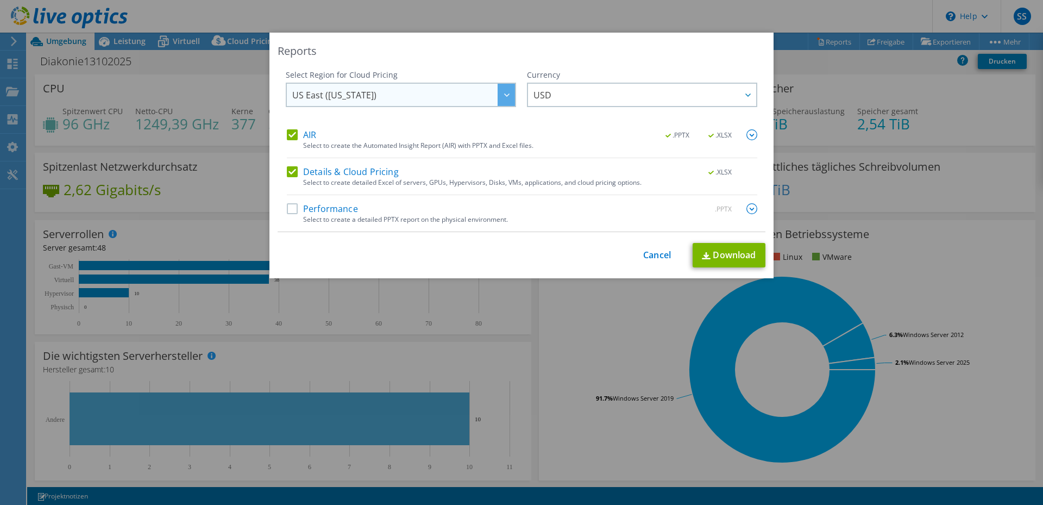
click at [501, 102] on div at bounding box center [506, 95] width 17 height 22
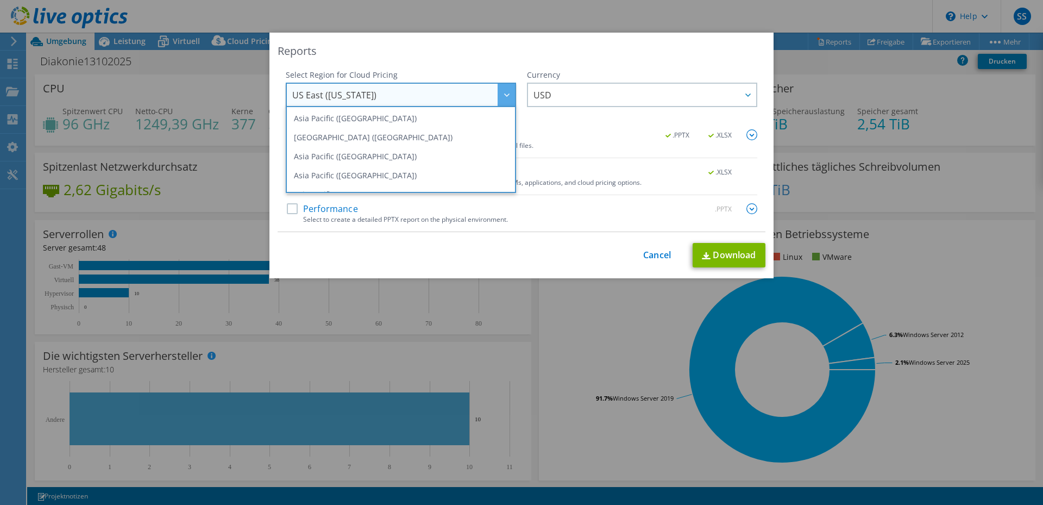
click at [536, 52] on div "Reports" at bounding box center [522, 50] width 488 height 15
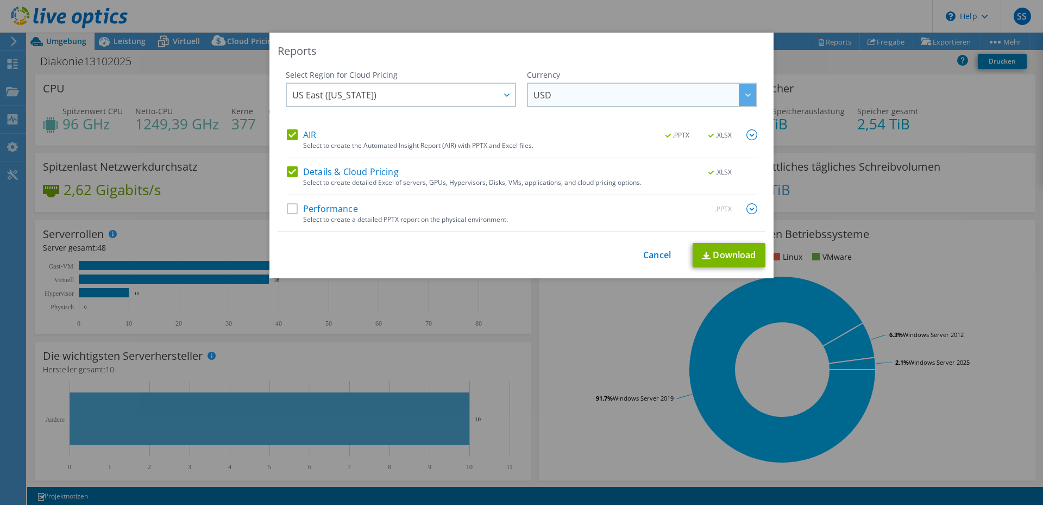
click at [739, 93] on div at bounding box center [747, 95] width 17 height 22
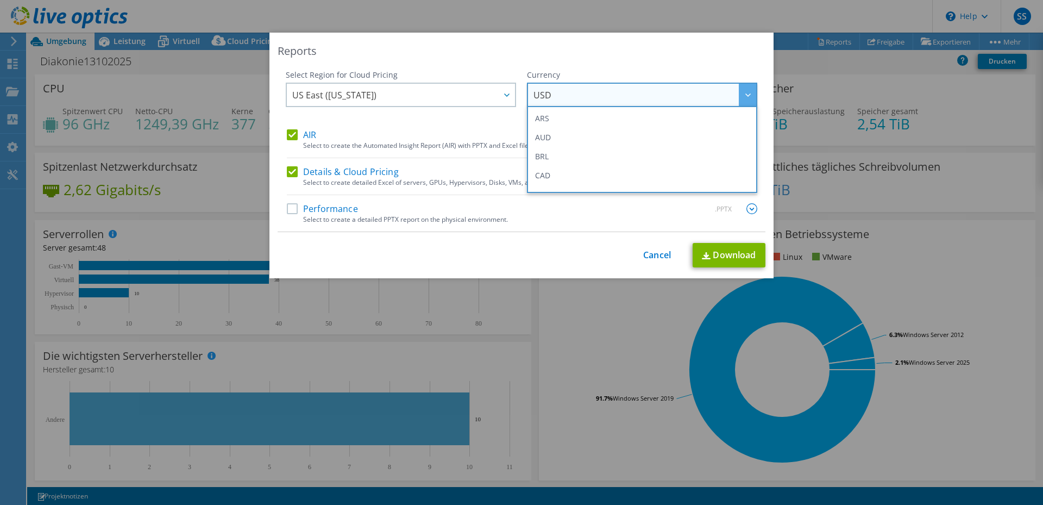
click at [839, 70] on div "Reports Select Region for Cloud Pricing Asia Pacific (Hong Kong) Asia Pacific (…" at bounding box center [521, 252] width 1043 height 439
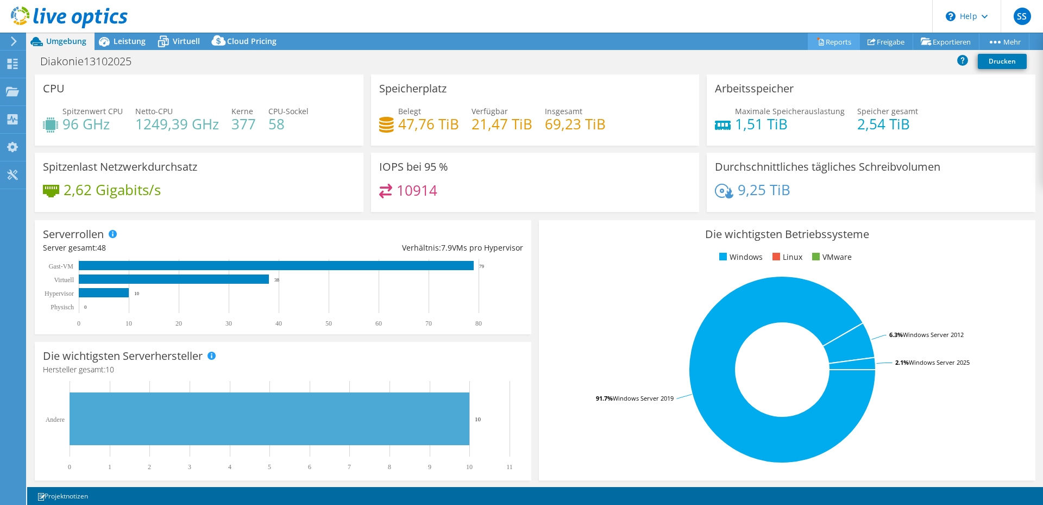
click at [823, 42] on link "Reports" at bounding box center [834, 41] width 52 height 17
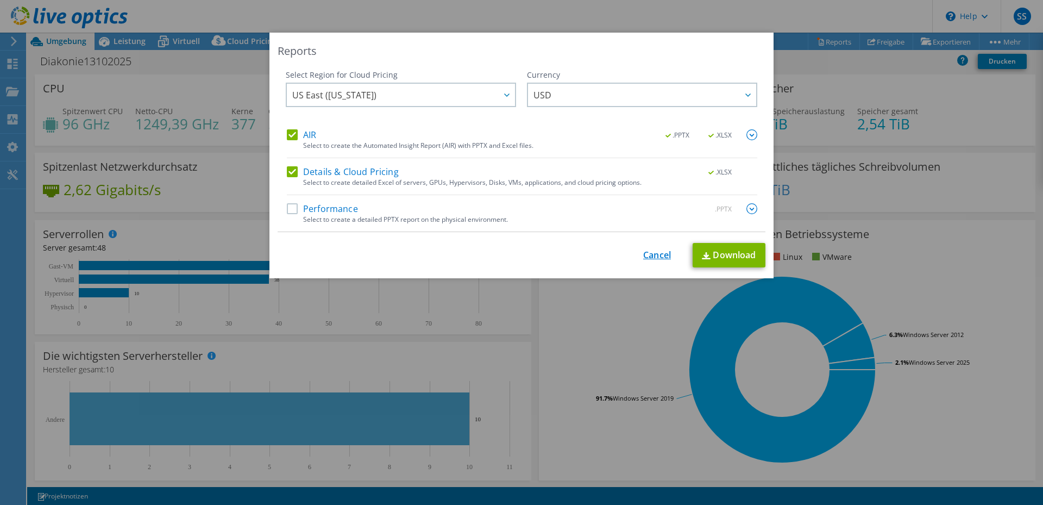
click at [652, 256] on link "Cancel" at bounding box center [657, 255] width 28 height 10
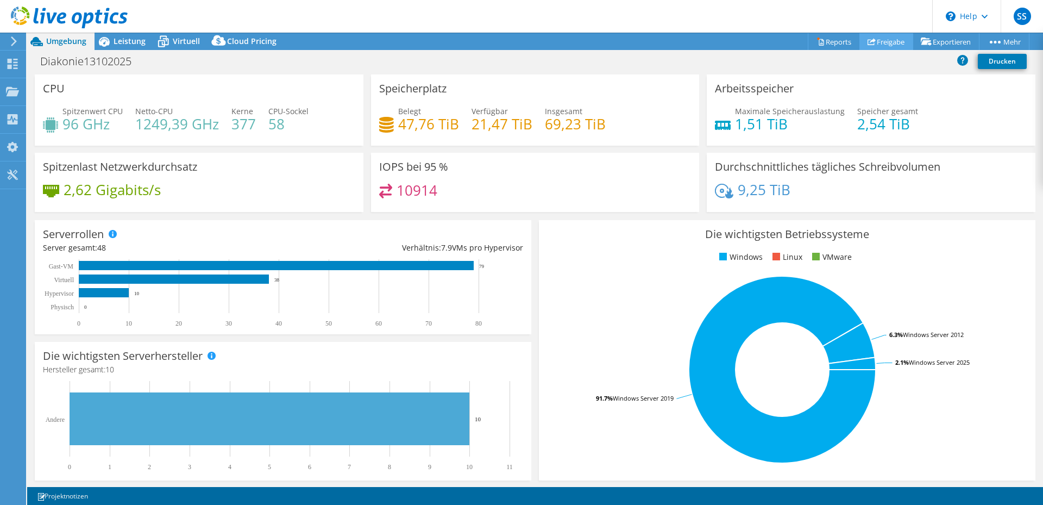
click at [875, 40] on link "Freigabe" at bounding box center [886, 41] width 54 height 17
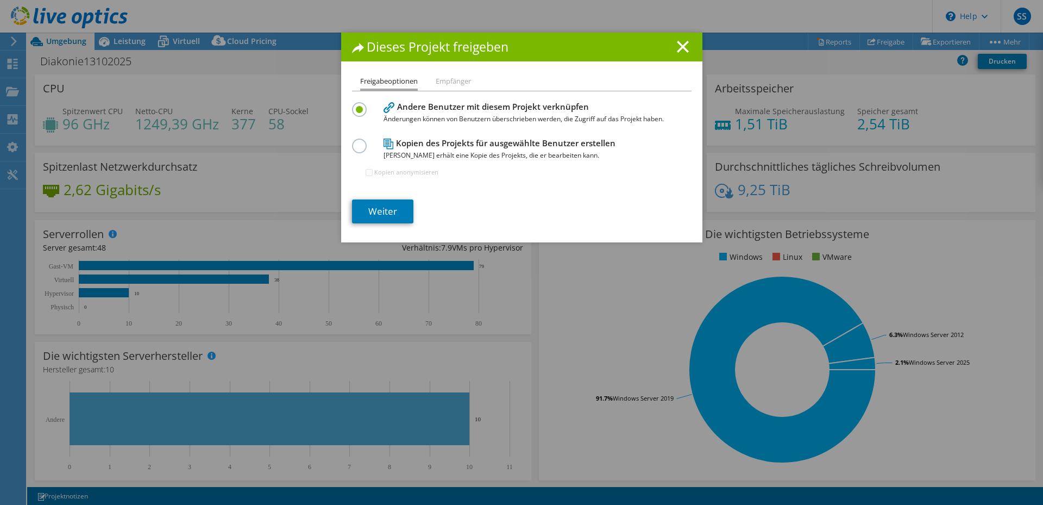
click at [449, 80] on li "Empfänger" at bounding box center [453, 82] width 35 height 14
click at [682, 44] on line at bounding box center [682, 46] width 11 height 11
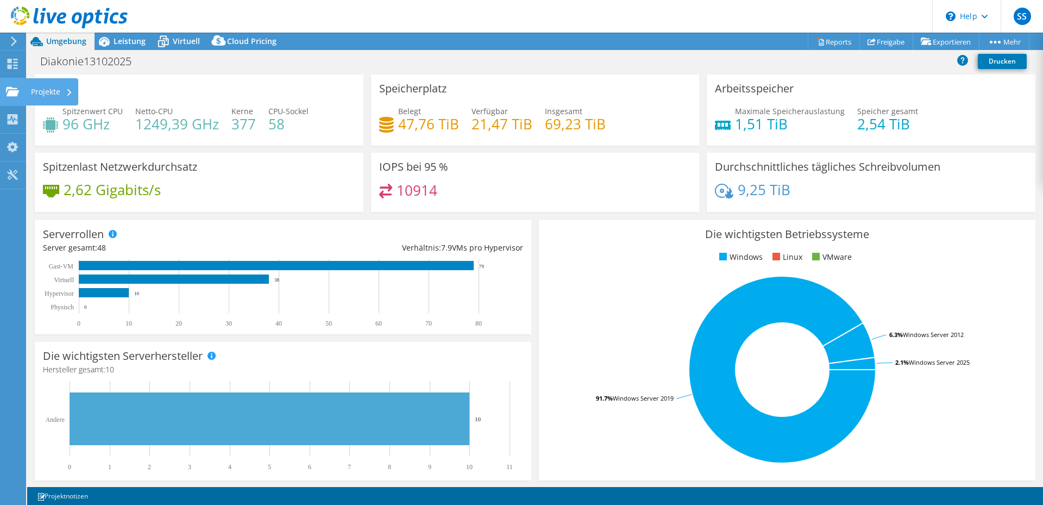
click at [42, 91] on div "Projekte" at bounding box center [52, 91] width 53 height 27
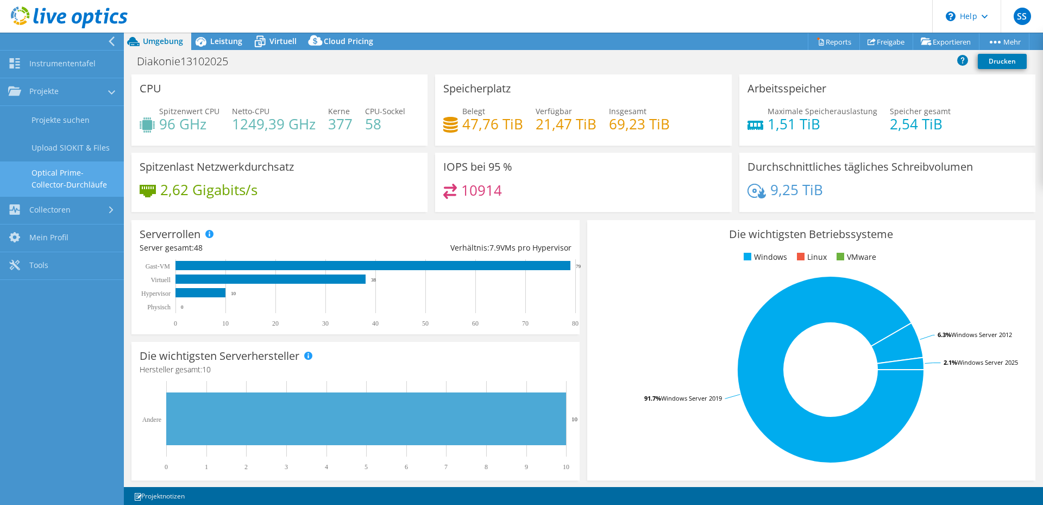
click at [51, 171] on link "Optical Prime-Collector-Durchläufe" at bounding box center [62, 178] width 124 height 35
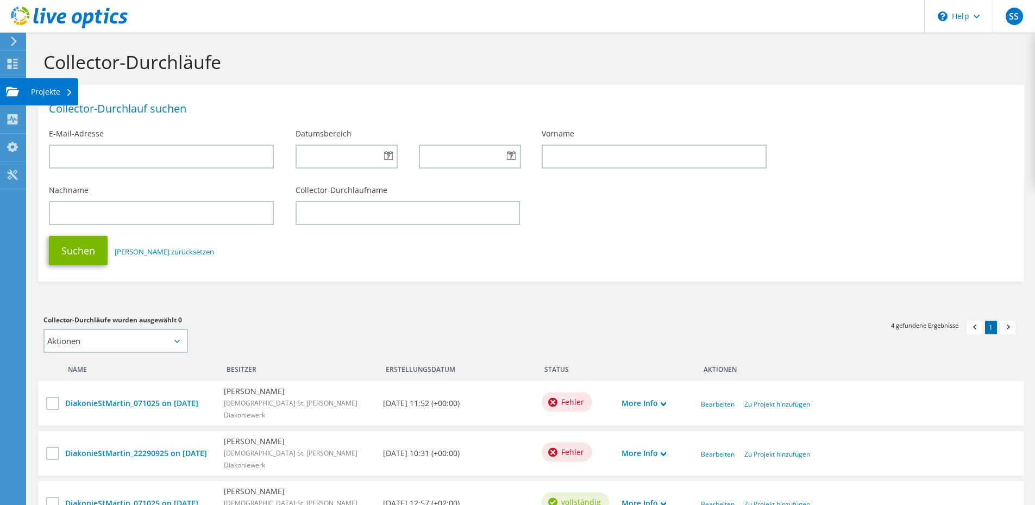
click at [56, 89] on div "Projekte" at bounding box center [52, 91] width 53 height 27
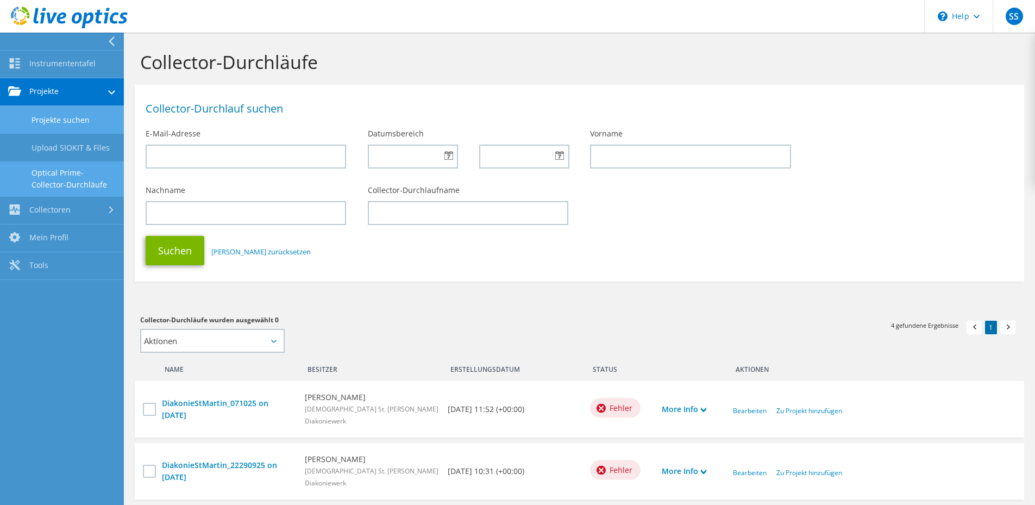
click at [77, 119] on link "Projekte suchen" at bounding box center [62, 120] width 124 height 28
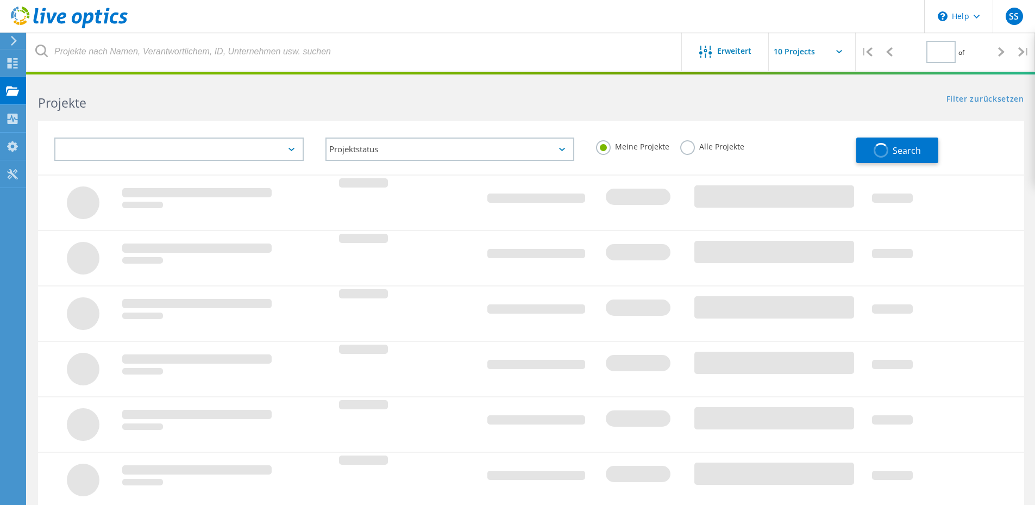
type input "1"
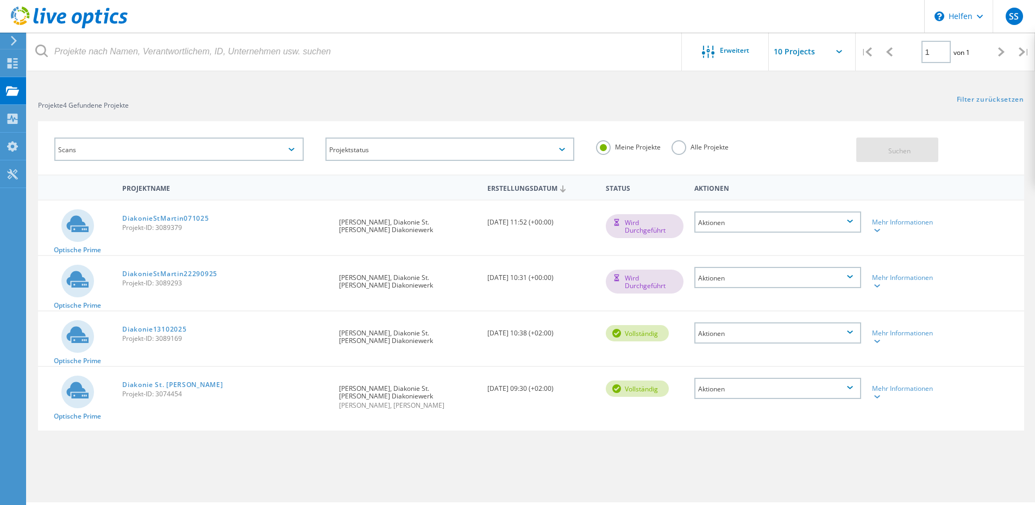
click at [543, 95] on div "Filter zurücksetzen Filter anzeigen" at bounding box center [783, 89] width 504 height 20
click at [874, 395] on icon at bounding box center [877, 396] width 6 height 3
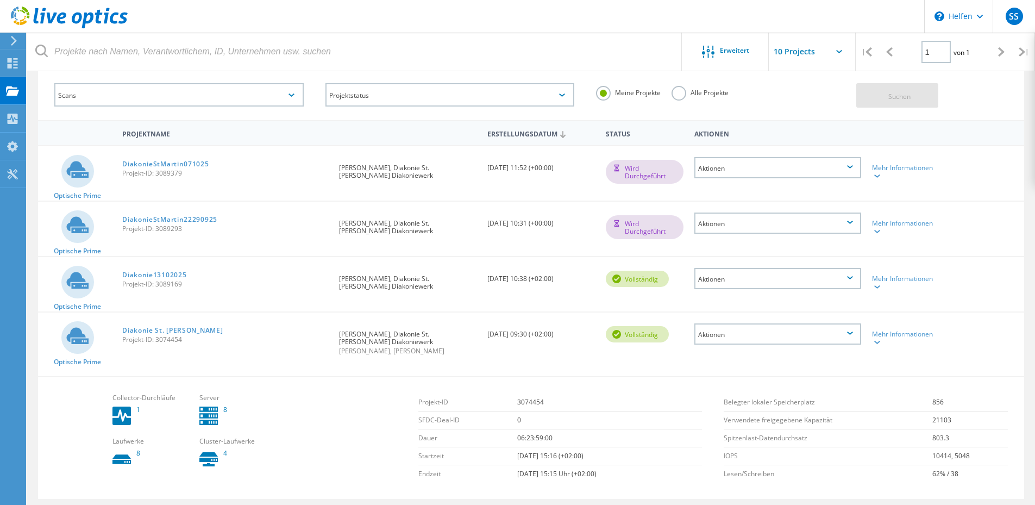
scroll to position [92, 0]
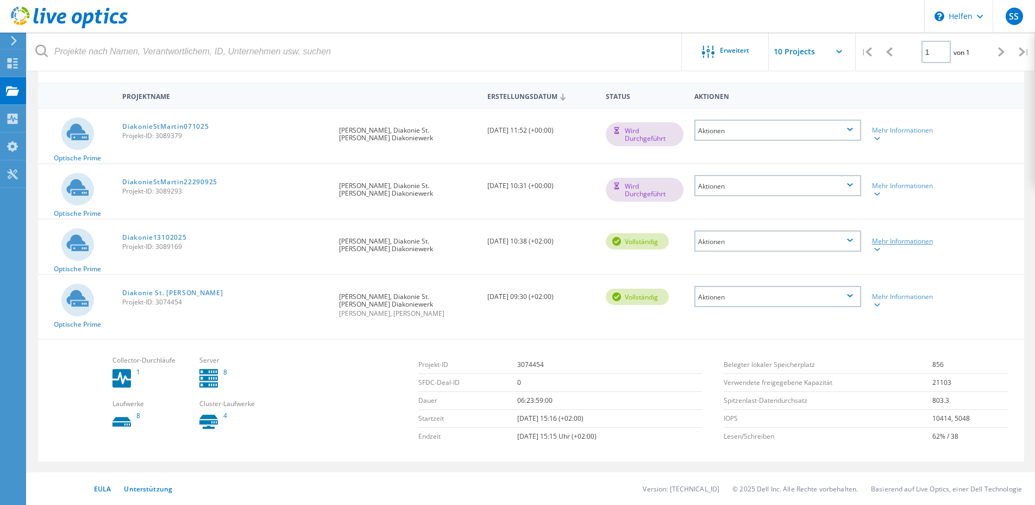
click at [877, 247] on div at bounding box center [876, 249] width 8 height 7
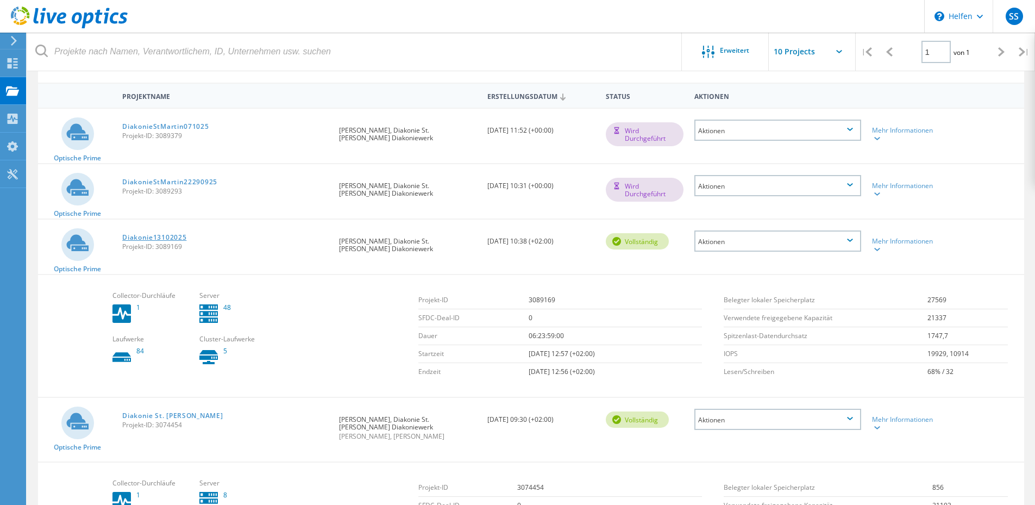
click at [150, 235] on font "Diakonie13102025" at bounding box center [154, 236] width 64 height 9
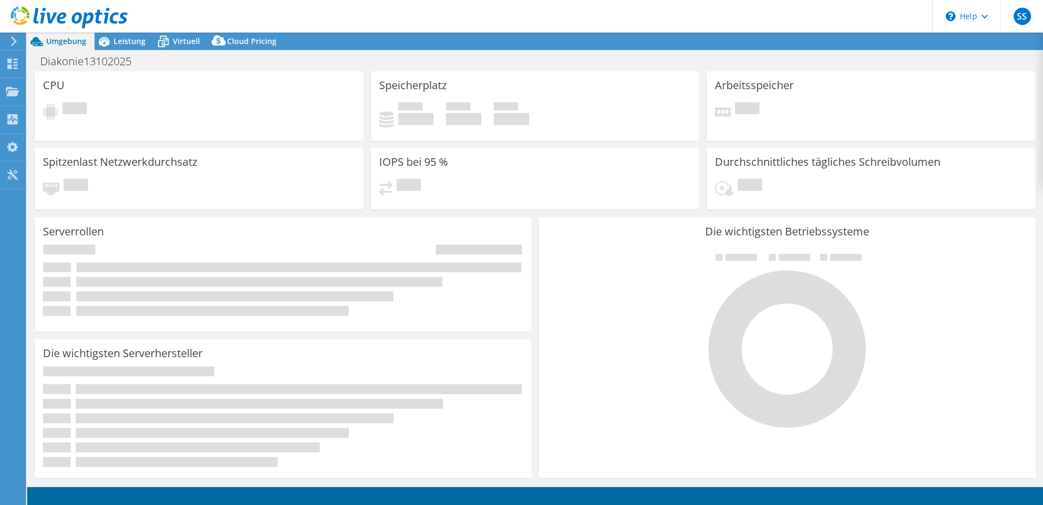
select select "USD"
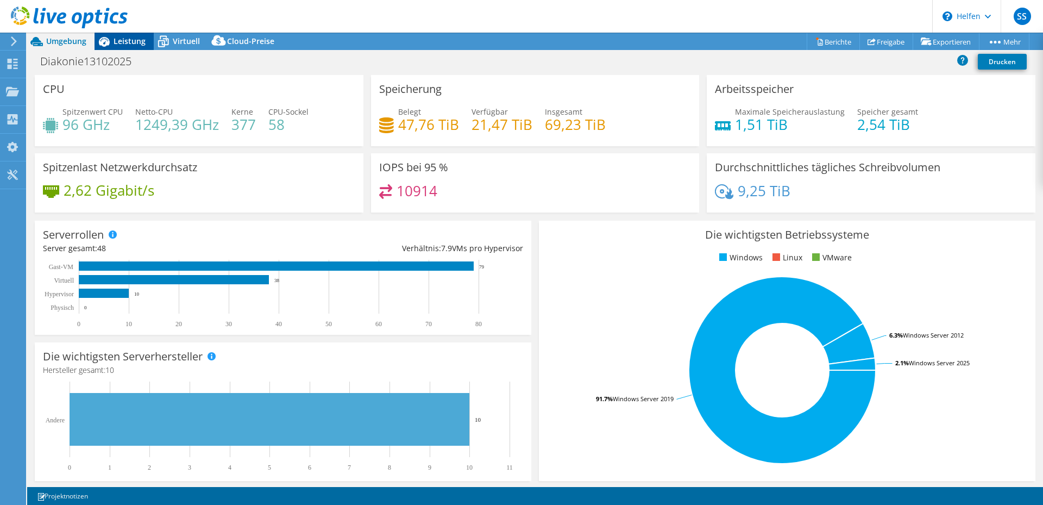
click at [115, 39] on font "Leistung" at bounding box center [130, 41] width 32 height 10
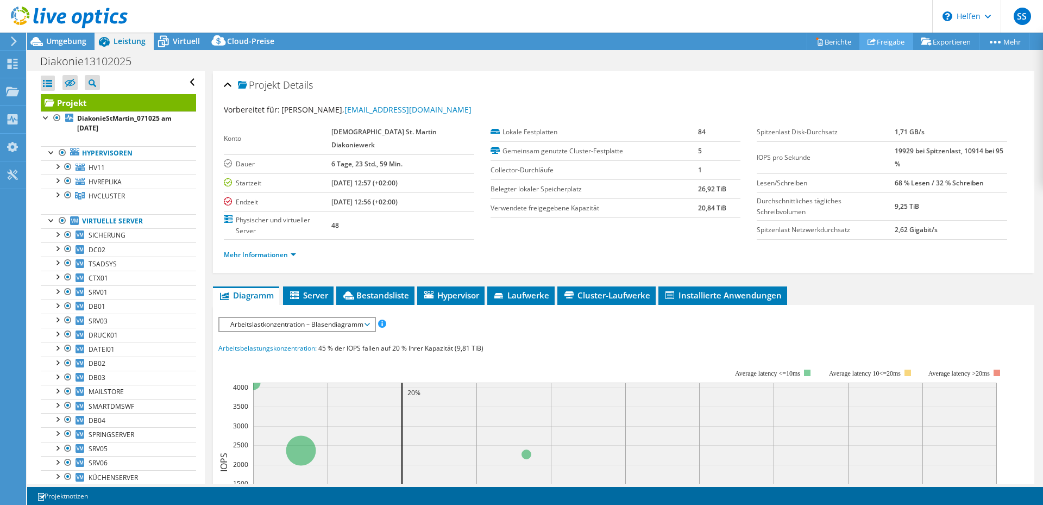
click at [877, 36] on link "Freigabe" at bounding box center [886, 41] width 54 height 17
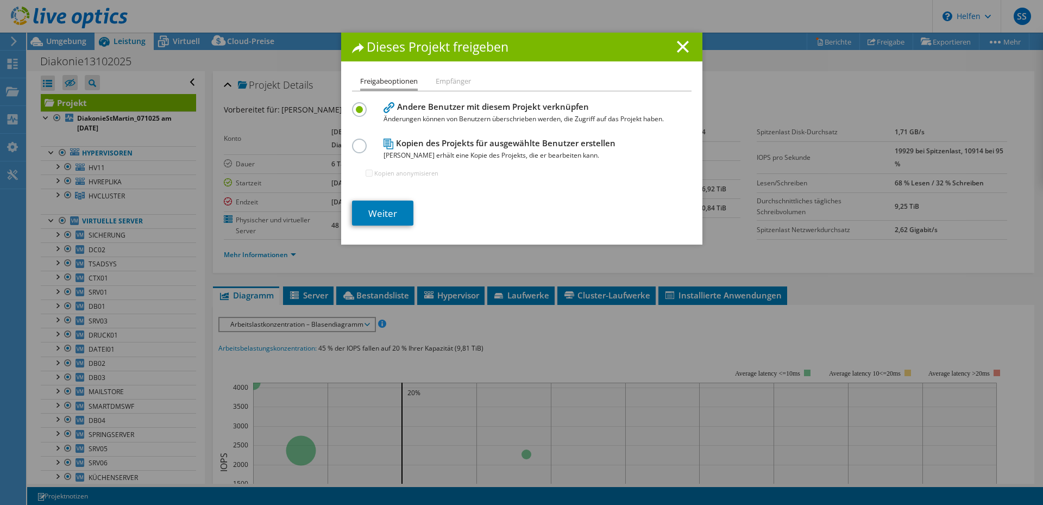
click at [357, 141] on label at bounding box center [361, 140] width 19 height 3
click at [0, 0] on input "radio" at bounding box center [0, 0] width 0 height 0
click at [366, 173] on input "Kopien anonymisieren" at bounding box center [369, 172] width 7 height 7
click at [366, 171] on input "Kopien anonymisieren" at bounding box center [369, 172] width 7 height 7
checkbox input "false"
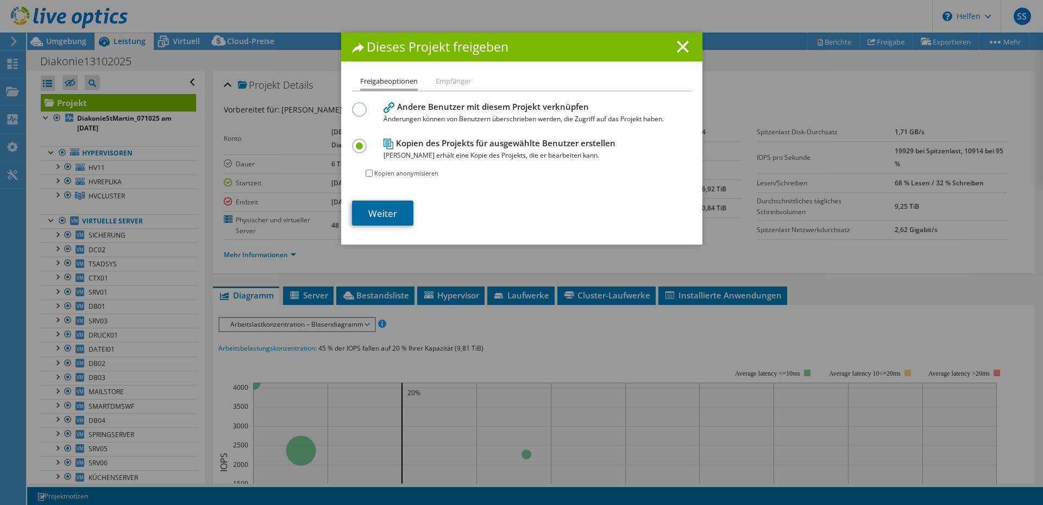
click at [384, 203] on link "Weiter" at bounding box center [382, 212] width 61 height 25
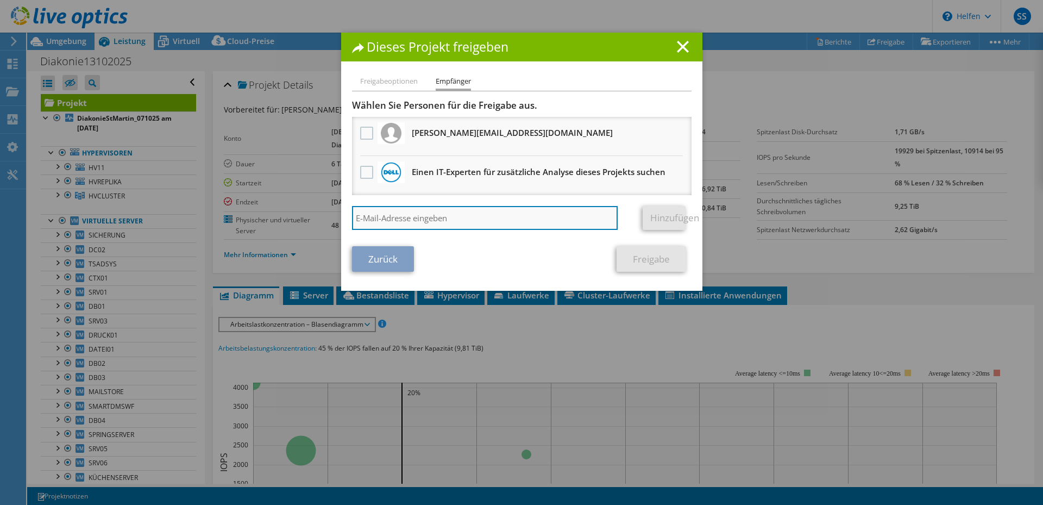
click at [425, 215] on input "search" at bounding box center [485, 218] width 266 height 24
click at [379, 220] on input "search" at bounding box center [485, 218] width 266 height 24
paste input "dirk.rasche@sva.de"
type input "dirk.rasche@sva.de"
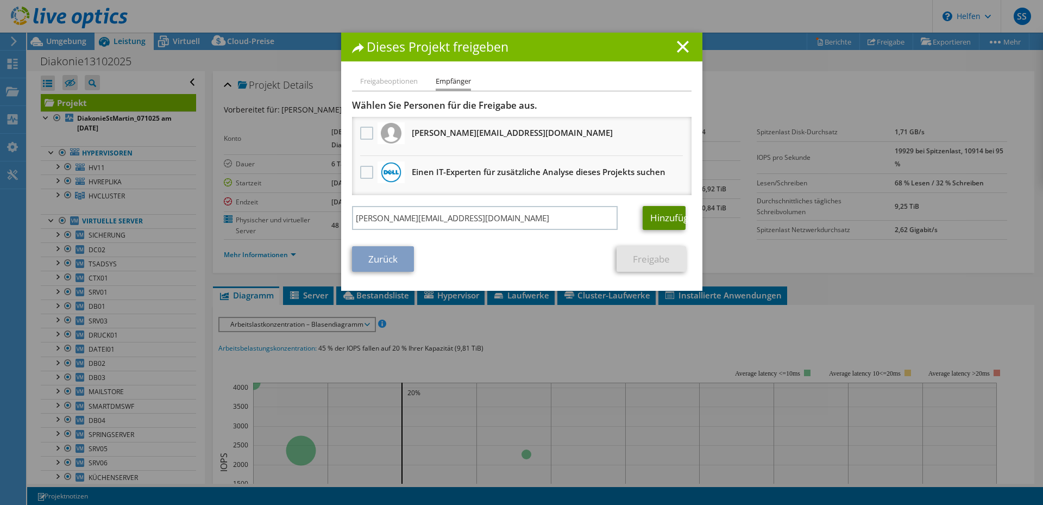
click at [651, 215] on font "Hinzufügen" at bounding box center [674, 217] width 49 height 12
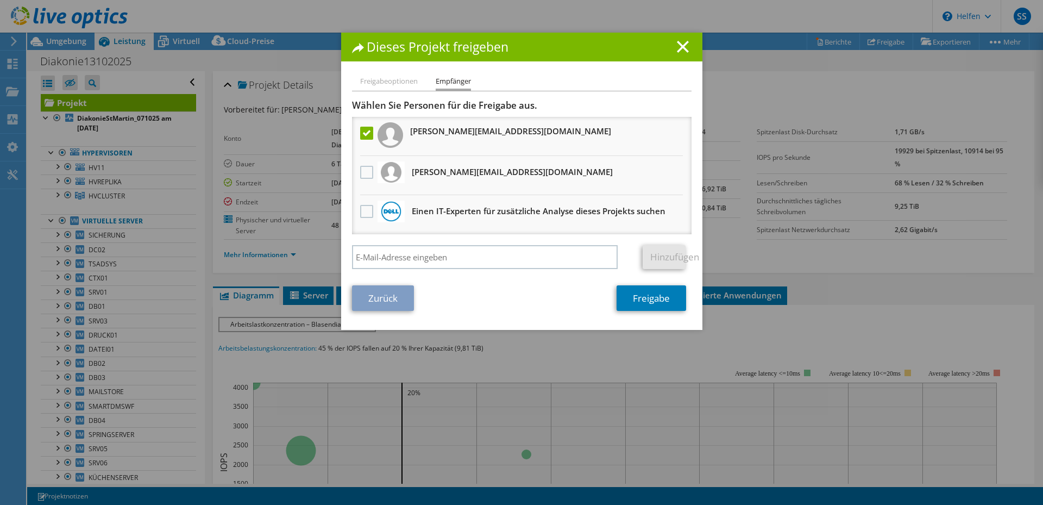
click at [554, 299] on div "Zurück Freigabe" at bounding box center [521, 297] width 339 height 25
click at [643, 301] on font "Freigabe" at bounding box center [651, 298] width 37 height 12
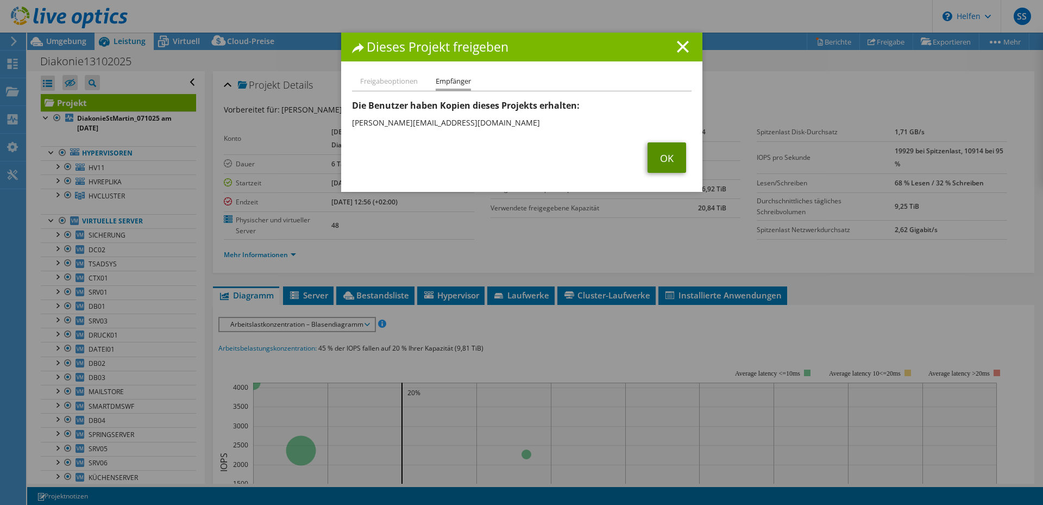
click at [662, 154] on font "OK" at bounding box center [667, 158] width 14 height 13
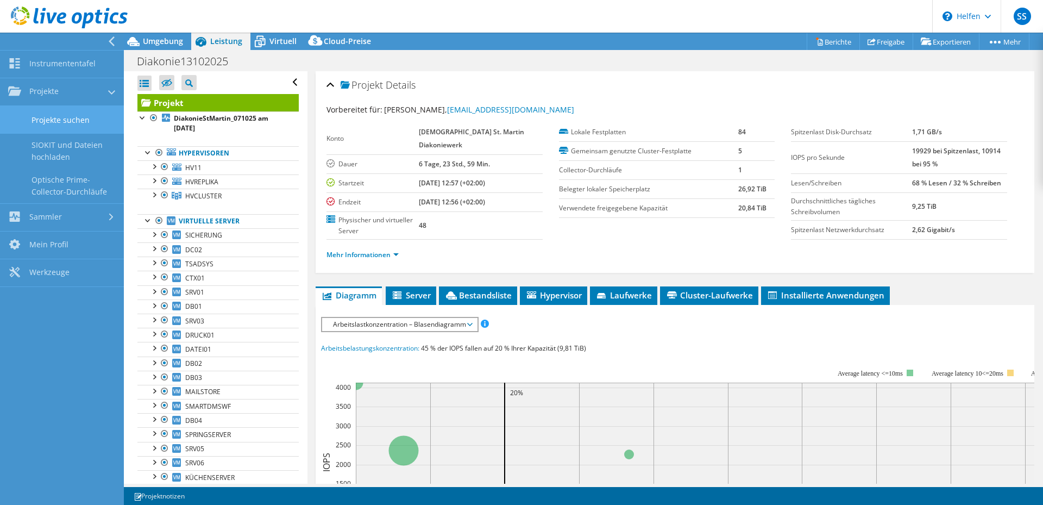
click at [54, 125] on font "Projekte suchen" at bounding box center [61, 120] width 58 height 12
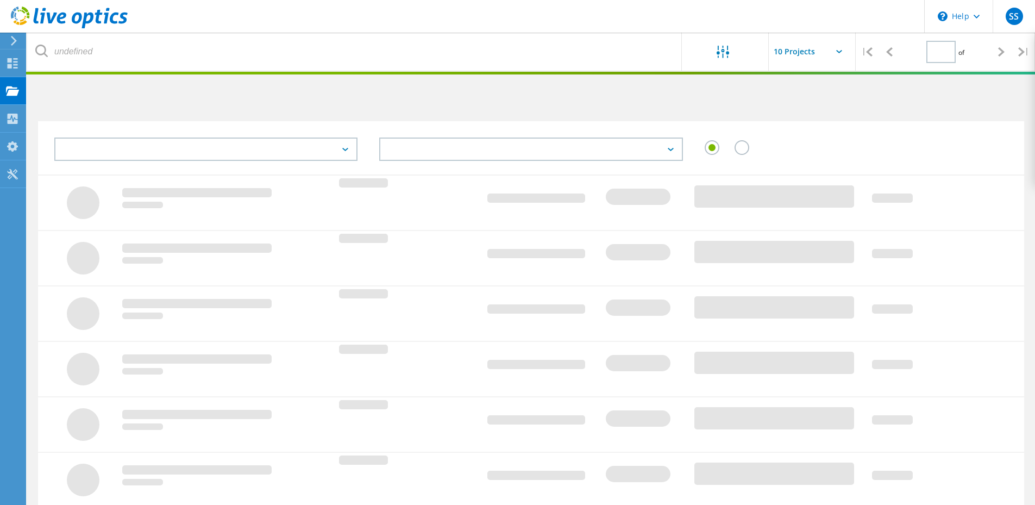
type input "1"
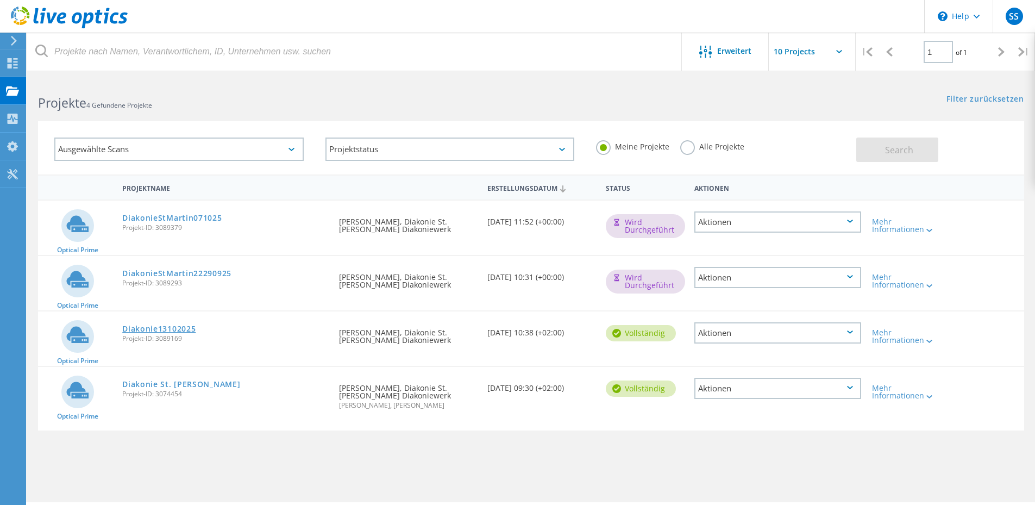
click at [135, 326] on link "Diakonie13102025" at bounding box center [158, 329] width 73 height 8
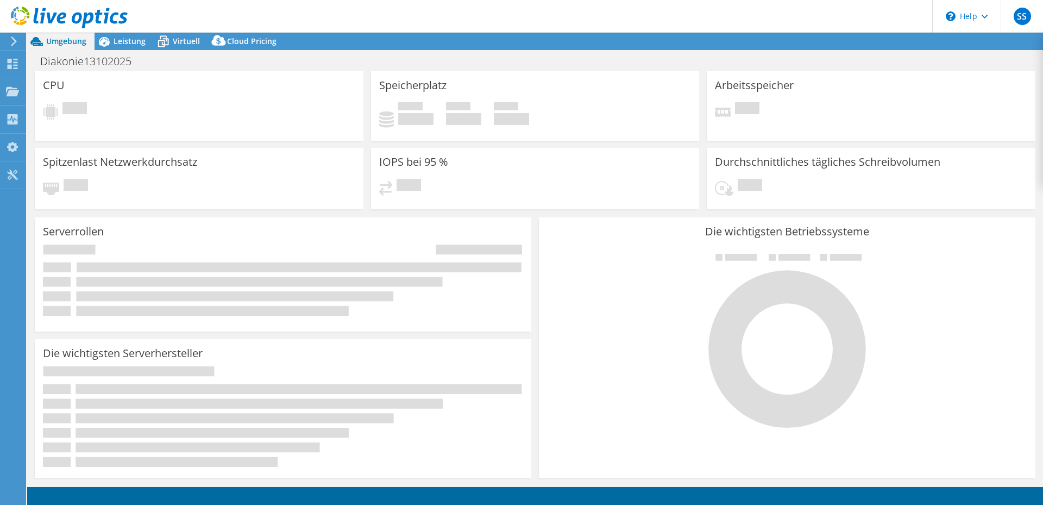
select select "USD"
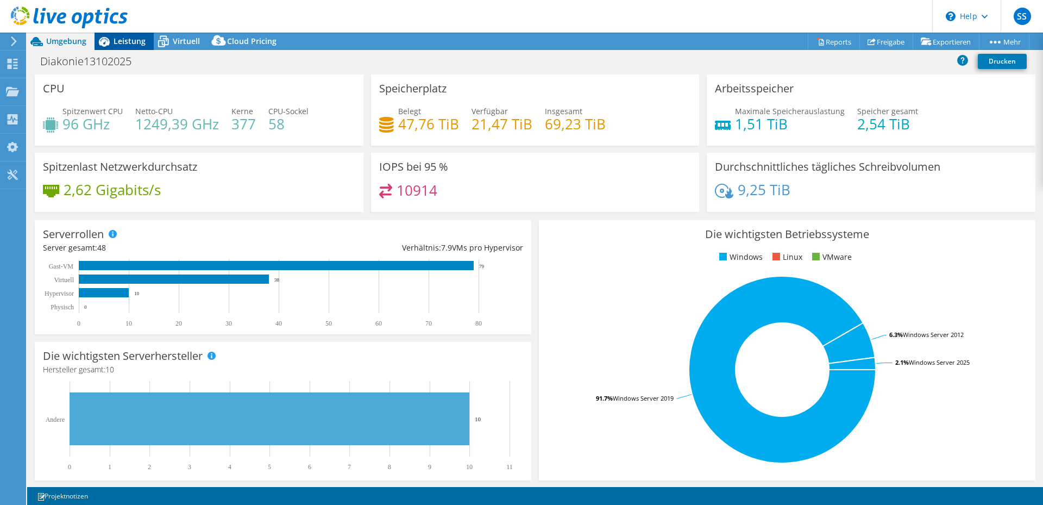
click at [122, 40] on span "Leistung" at bounding box center [130, 41] width 32 height 10
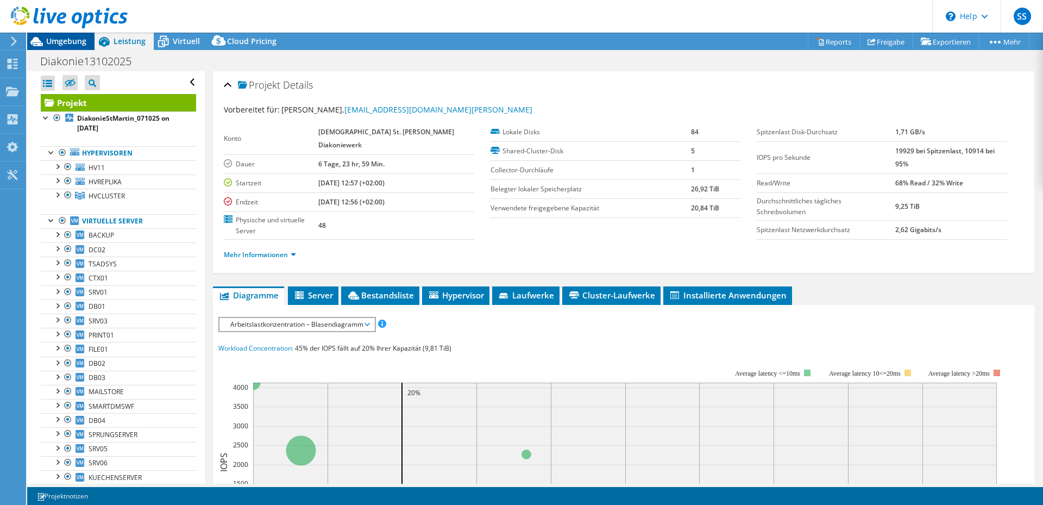
click at [49, 39] on span "Umgebung" at bounding box center [66, 41] width 40 height 10
